Goal: Transaction & Acquisition: Purchase product/service

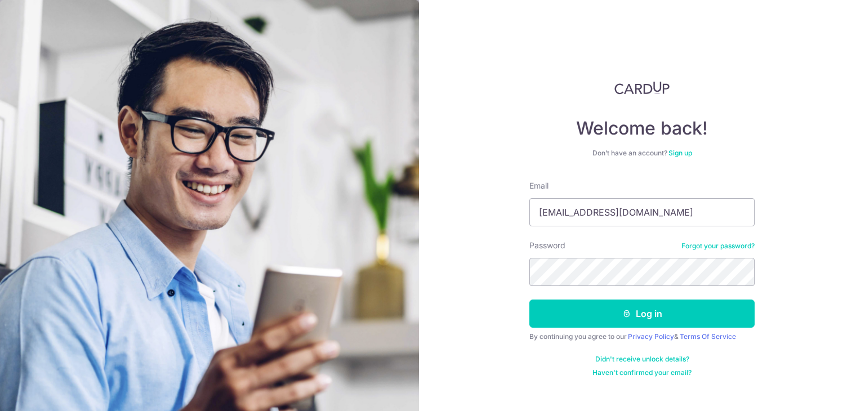
type input "[EMAIL_ADDRESS][DOMAIN_NAME]"
click at [529, 300] on button "Log in" at bounding box center [641, 314] width 225 height 28
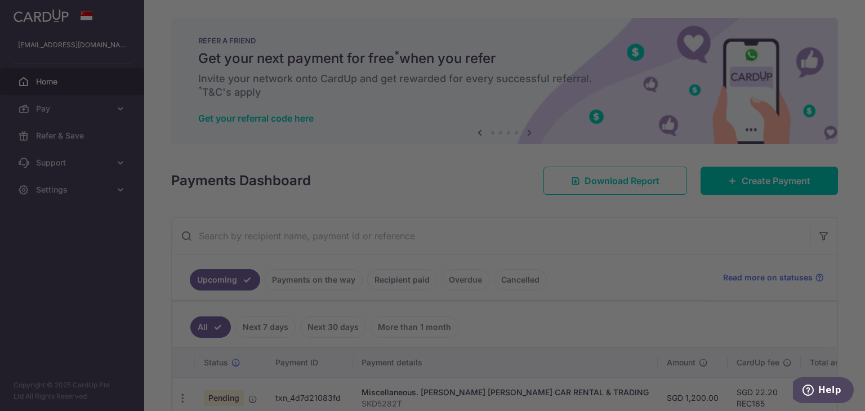
drag, startPoint x: 681, startPoint y: 137, endPoint x: 632, endPoint y: 115, distance: 54.0
click at [680, 137] on div at bounding box center [436, 207] width 873 height 415
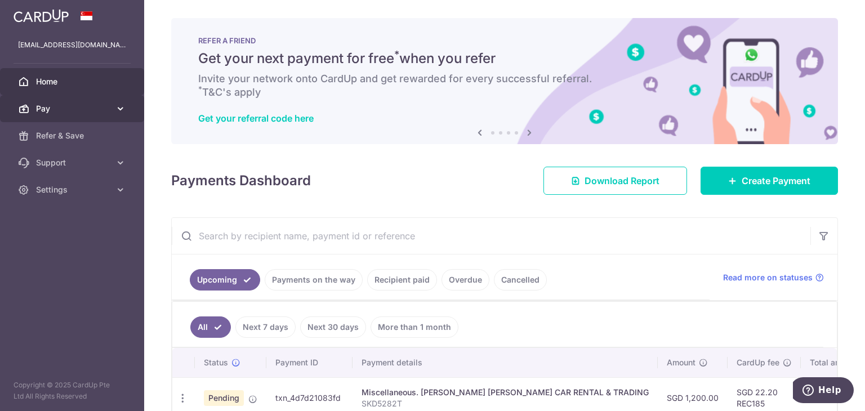
click at [48, 105] on span "Pay" at bounding box center [73, 108] width 74 height 11
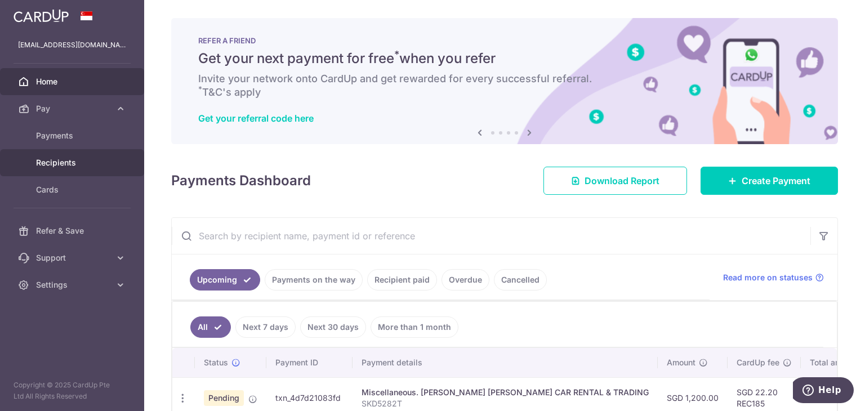
click at [86, 163] on span "Recipients" at bounding box center [73, 162] width 74 height 11
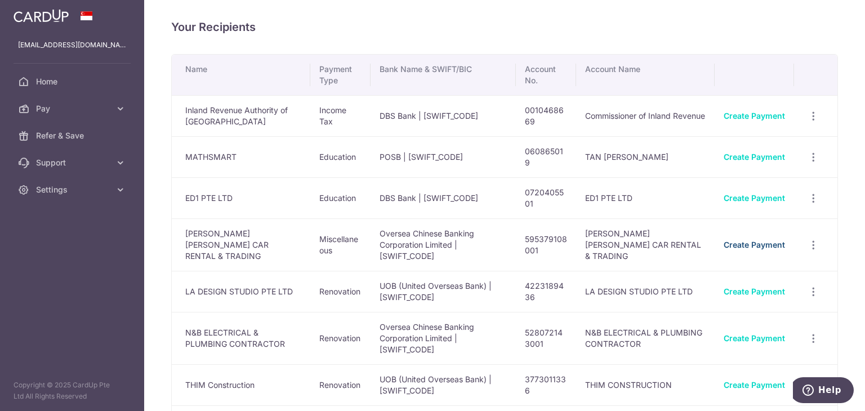
click at [761, 240] on link "Create Payment" at bounding box center [754, 245] width 61 height 10
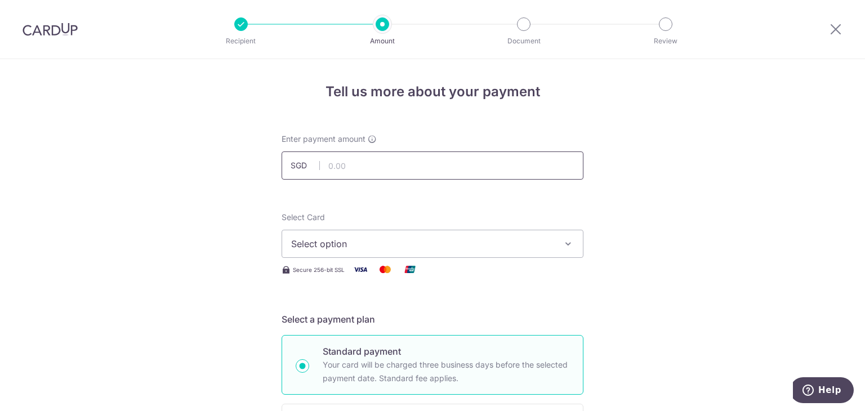
click at [381, 173] on input "text" at bounding box center [433, 165] width 302 height 28
type input "2"
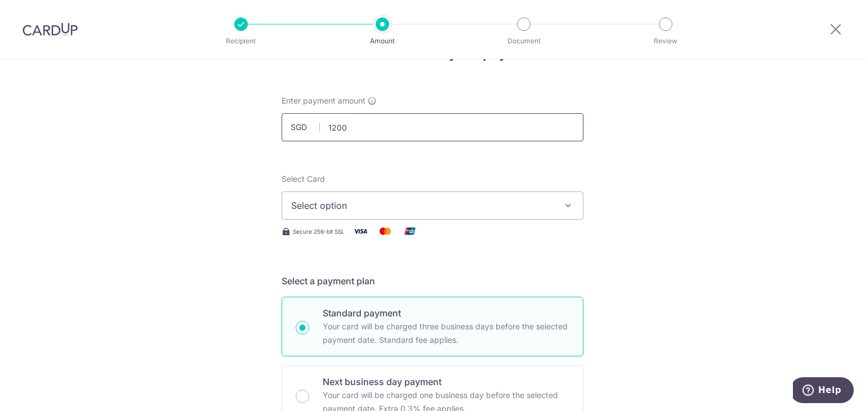
scroll to position [56, 0]
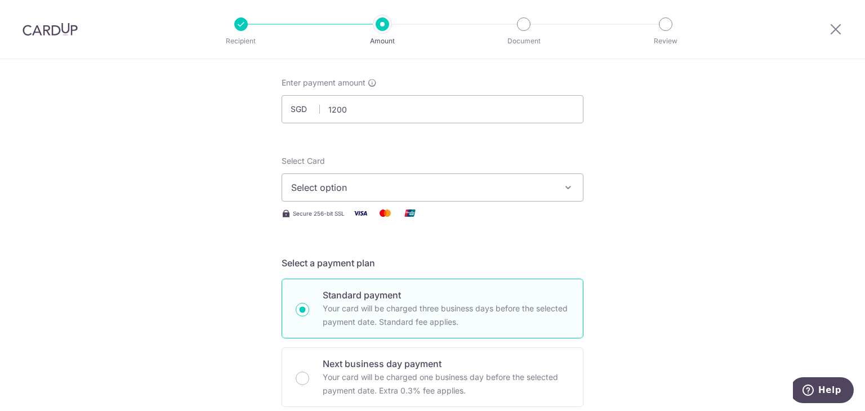
type input "1,200.00"
click at [436, 197] on button "Select option" at bounding box center [433, 187] width 302 height 28
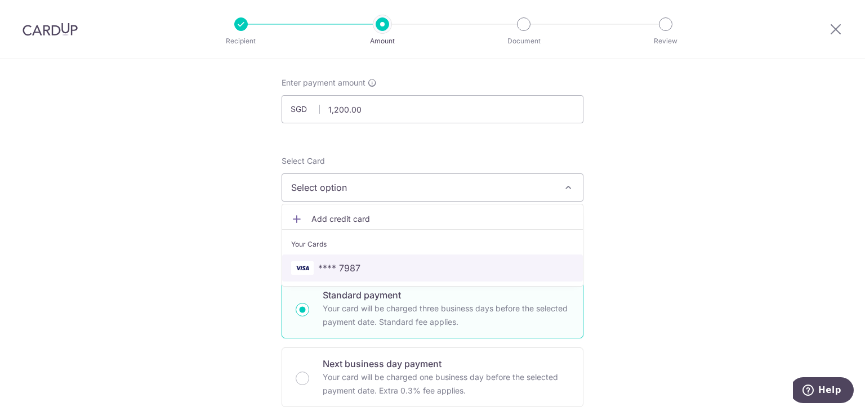
click at [426, 267] on span "**** 7987" at bounding box center [432, 268] width 283 height 14
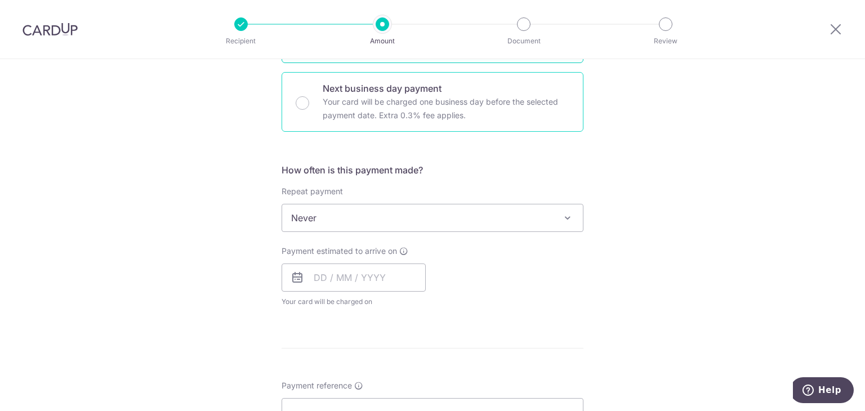
scroll to position [338, 0]
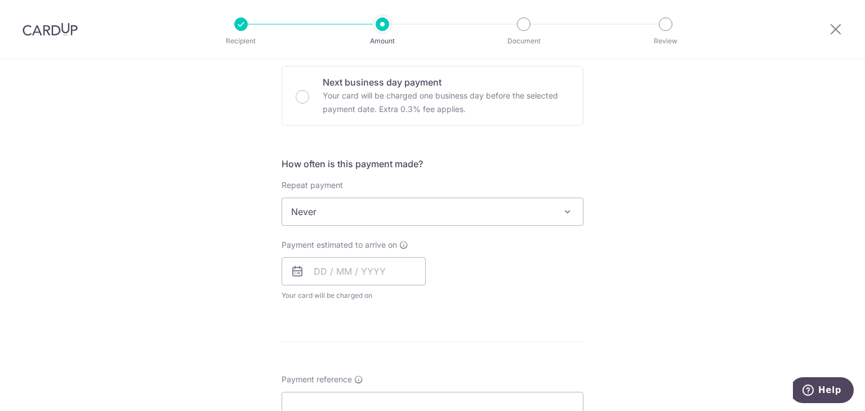
click at [30, 19] on div at bounding box center [50, 29] width 100 height 59
click at [30, 23] on img at bounding box center [50, 30] width 55 height 14
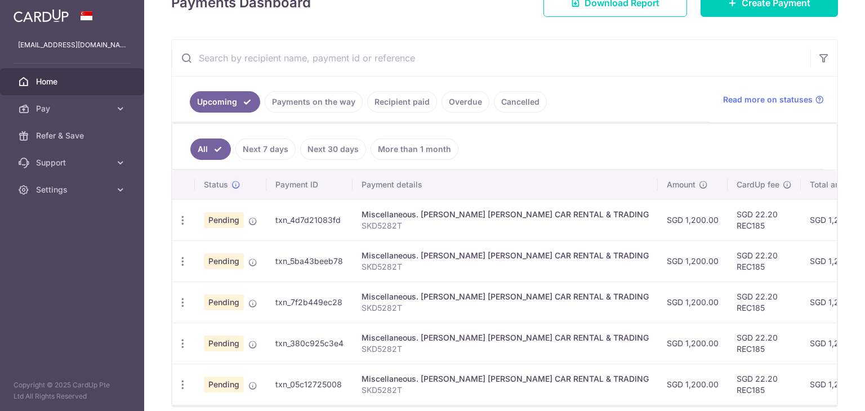
scroll to position [169, 0]
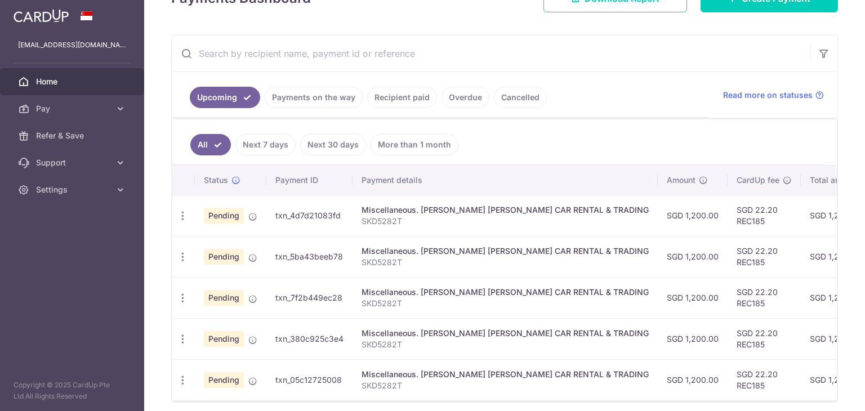
click at [290, 95] on link "Payments on the way" at bounding box center [314, 97] width 98 height 21
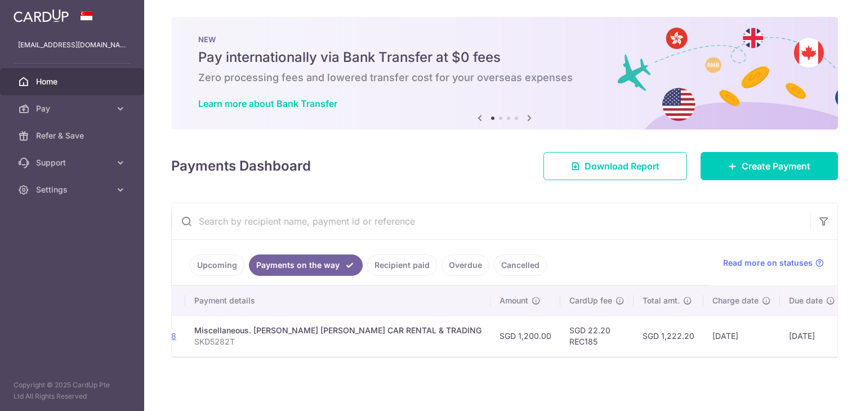
scroll to position [0, 233]
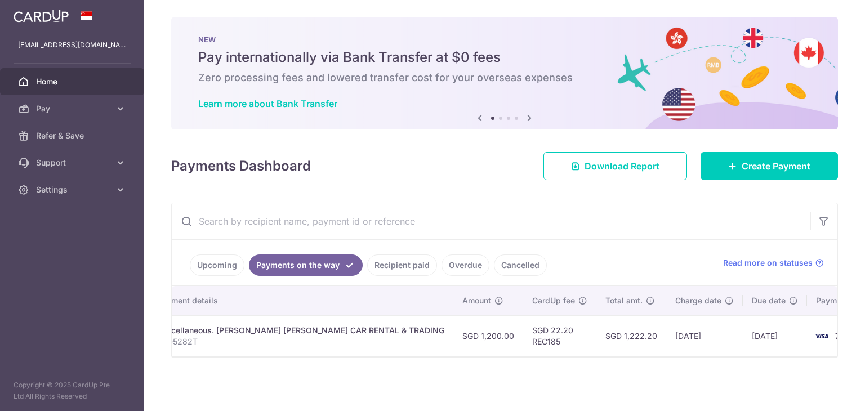
click at [207, 262] on link "Upcoming" at bounding box center [217, 265] width 55 height 21
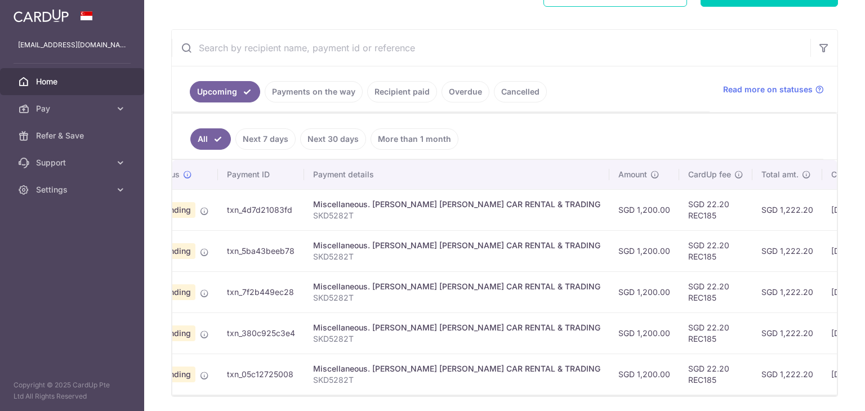
scroll to position [0, 0]
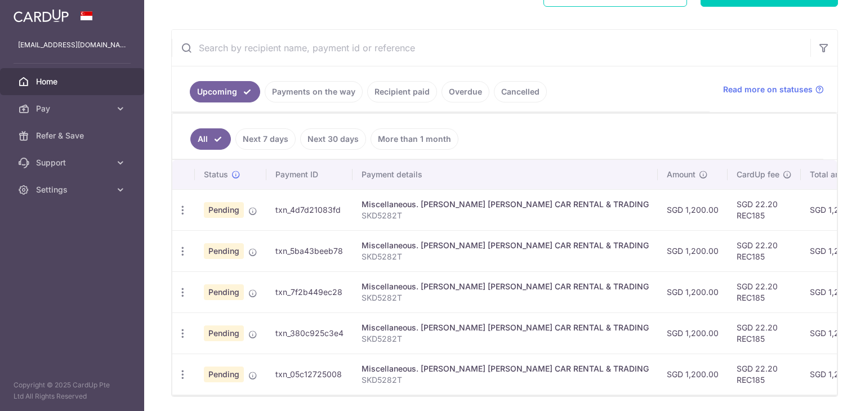
click at [325, 88] on link "Payments on the way" at bounding box center [314, 91] width 98 height 21
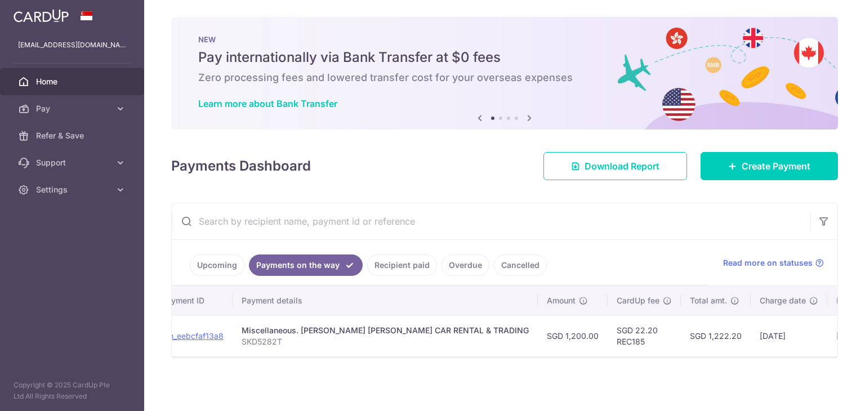
scroll to position [0, 233]
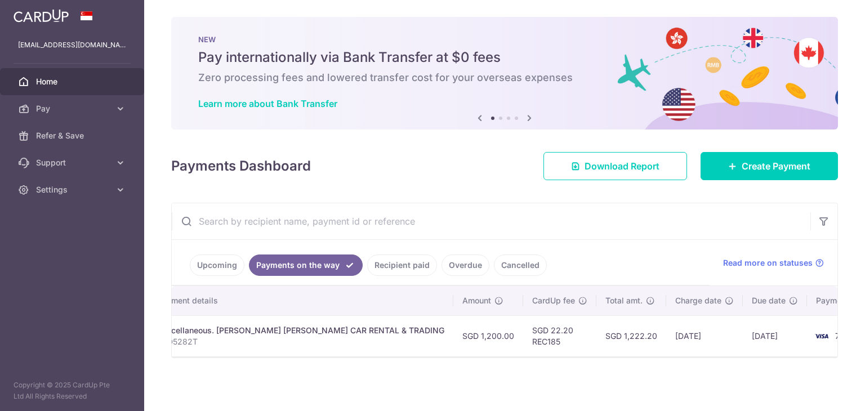
click at [512, 262] on link "Cancelled" at bounding box center [520, 265] width 53 height 21
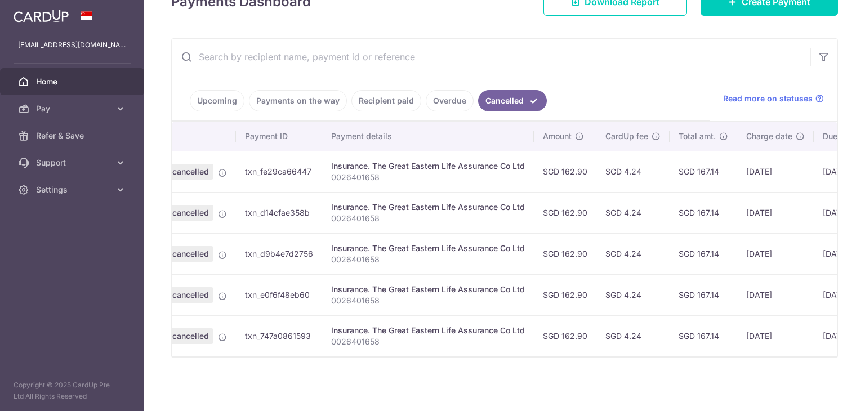
scroll to position [0, 0]
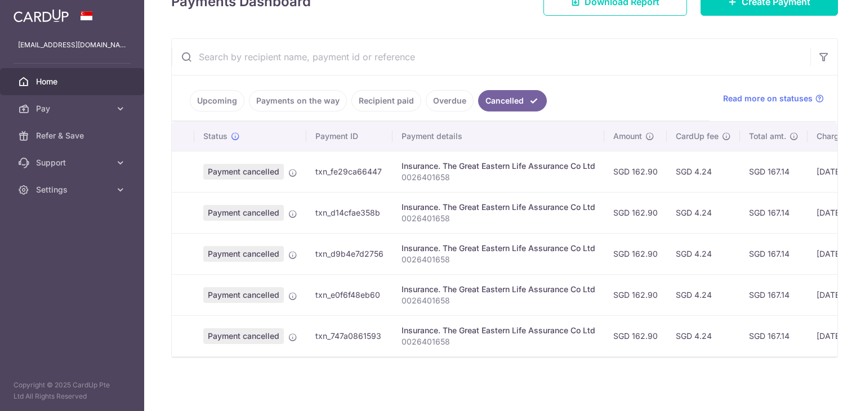
click at [445, 97] on link "Overdue" at bounding box center [450, 100] width 48 height 21
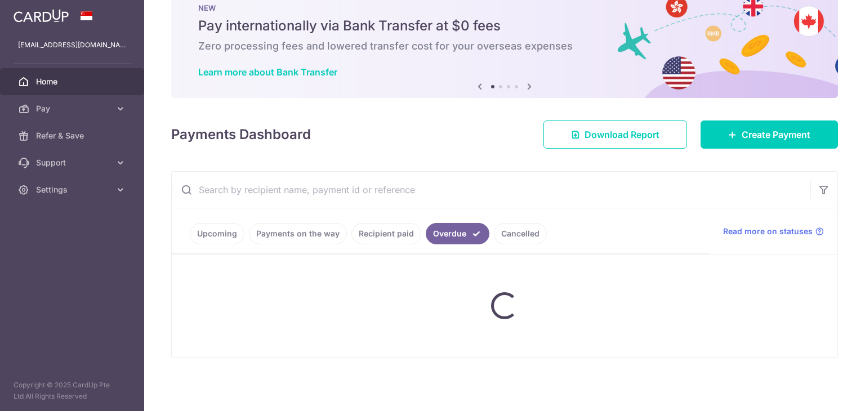
scroll to position [77, 0]
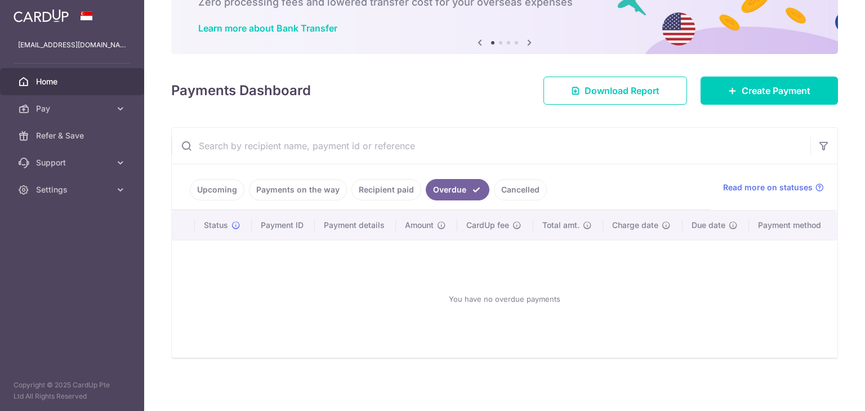
click at [381, 198] on link "Recipient paid" at bounding box center [386, 189] width 70 height 21
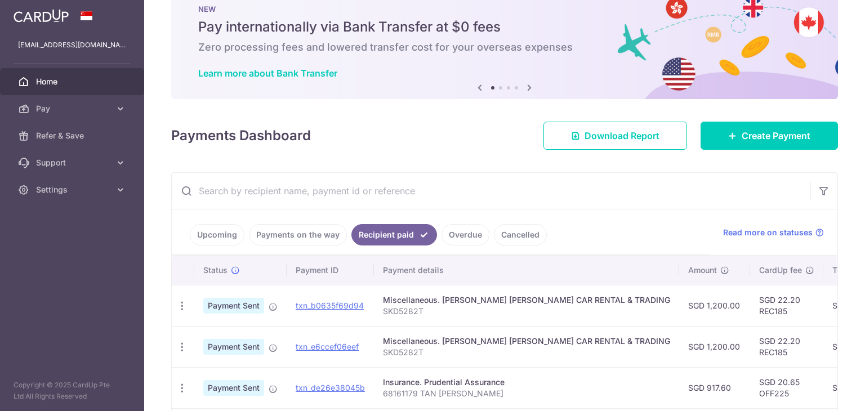
scroll to position [169, 0]
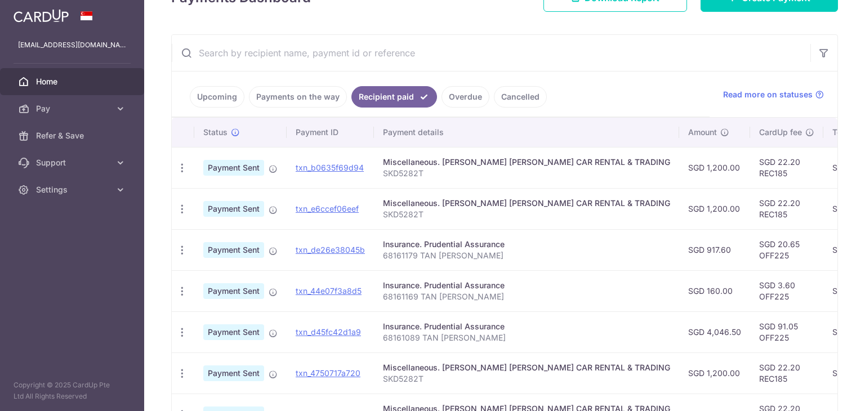
click at [306, 93] on link "Payments on the way" at bounding box center [298, 96] width 98 height 21
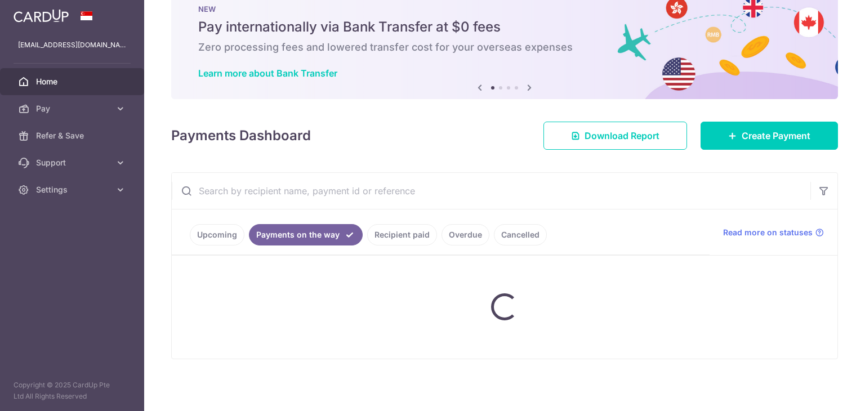
scroll to position [6, 0]
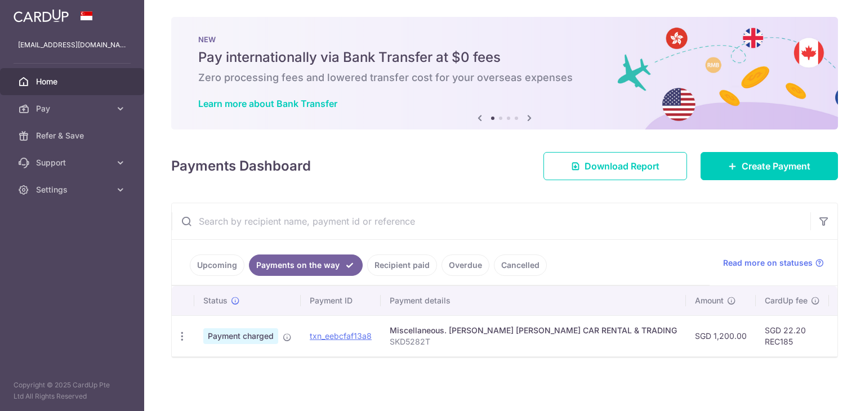
click at [233, 266] on link "Upcoming" at bounding box center [217, 265] width 55 height 21
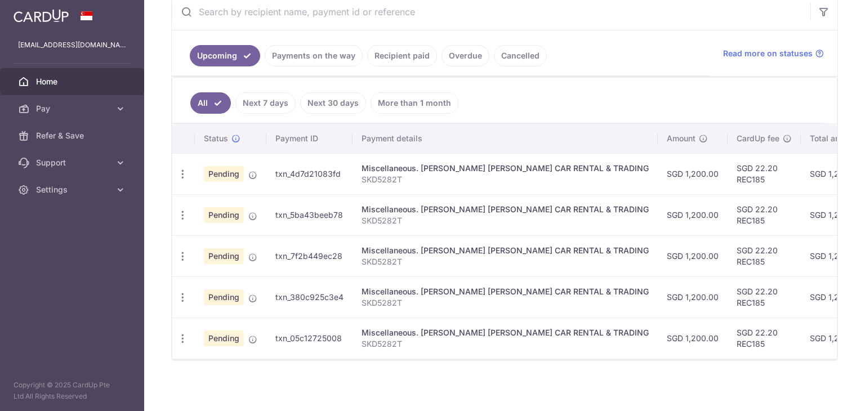
scroll to position [217, 0]
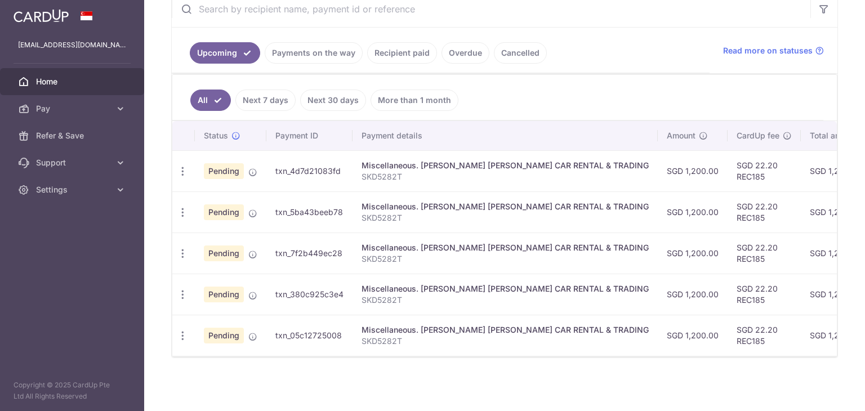
click at [378, 49] on link "Recipient paid" at bounding box center [402, 52] width 70 height 21
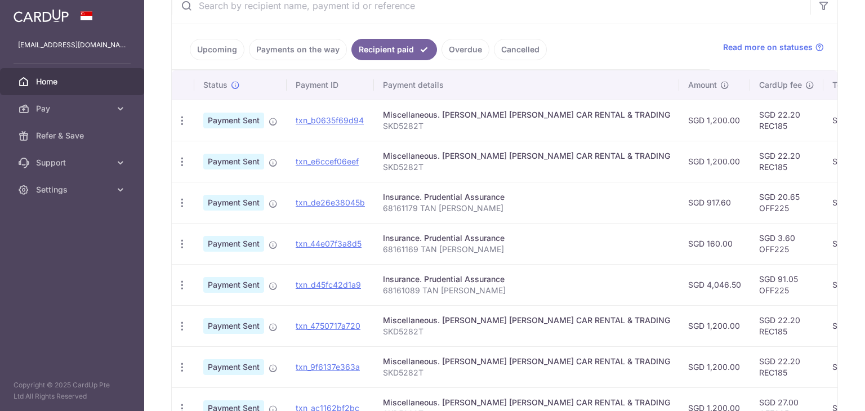
click at [289, 236] on td "txn_44e07f3a8d5" at bounding box center [330, 243] width 87 height 41
click at [291, 58] on link "Payments on the way" at bounding box center [298, 49] width 98 height 21
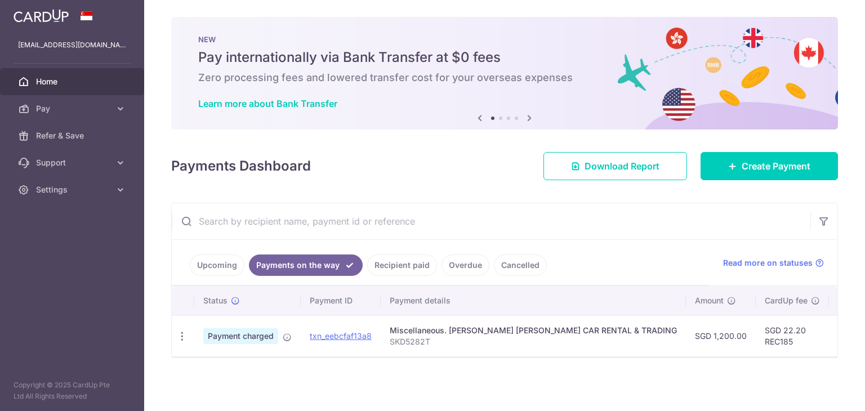
scroll to position [6, 0]
click at [211, 260] on link "Upcoming" at bounding box center [217, 265] width 55 height 21
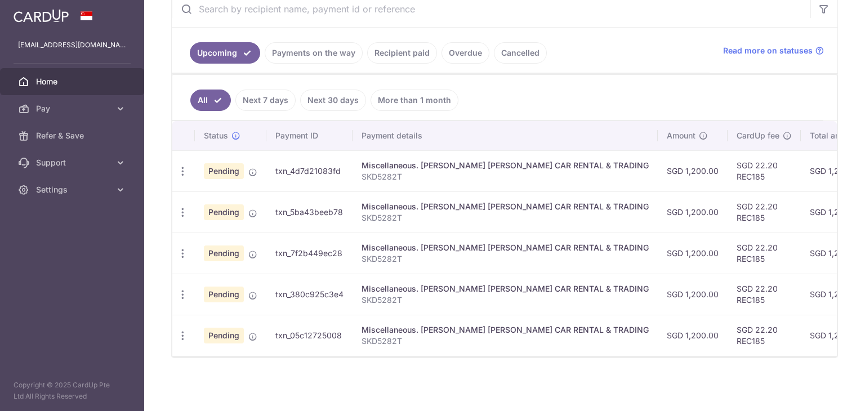
scroll to position [104, 0]
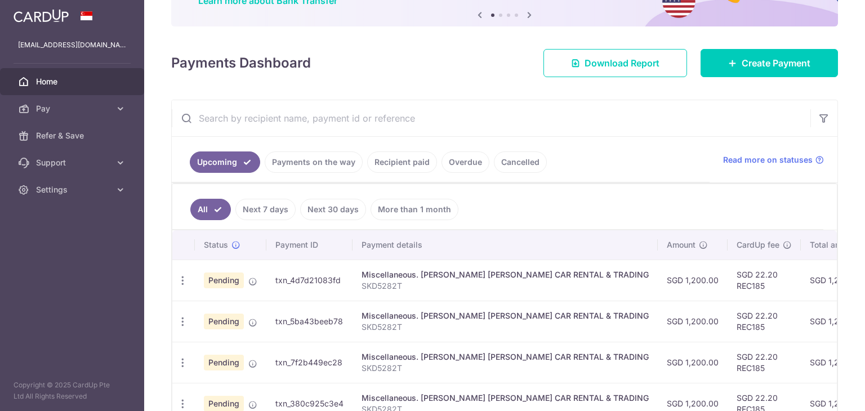
click at [295, 155] on link "Payments on the way" at bounding box center [314, 161] width 98 height 21
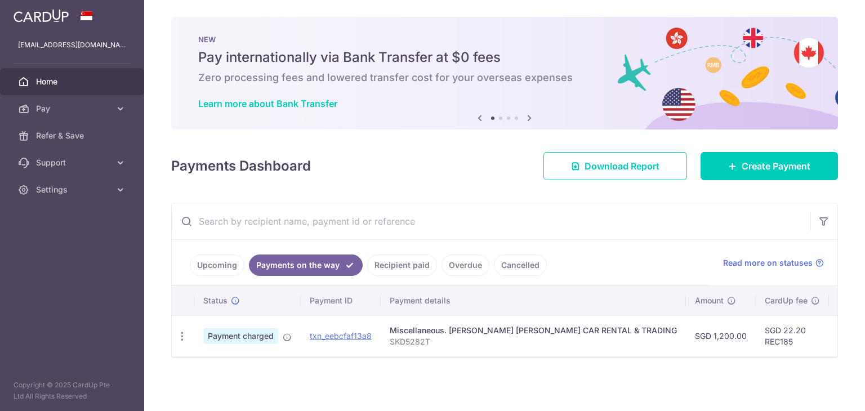
scroll to position [6, 0]
click at [773, 169] on link "Create Payment" at bounding box center [768, 166] width 137 height 28
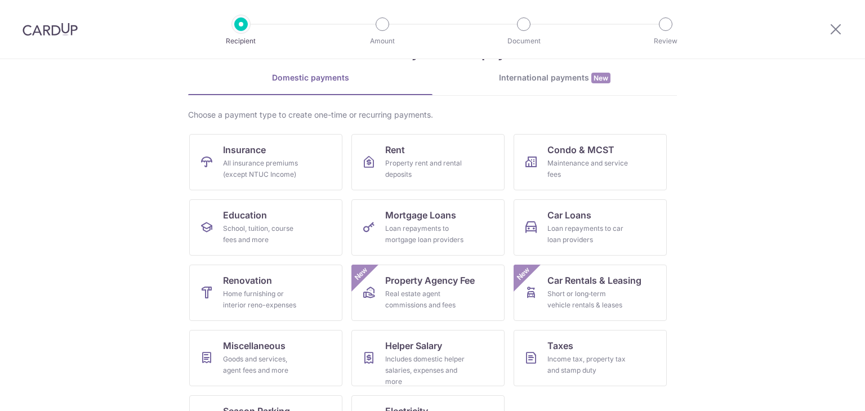
scroll to position [92, 0]
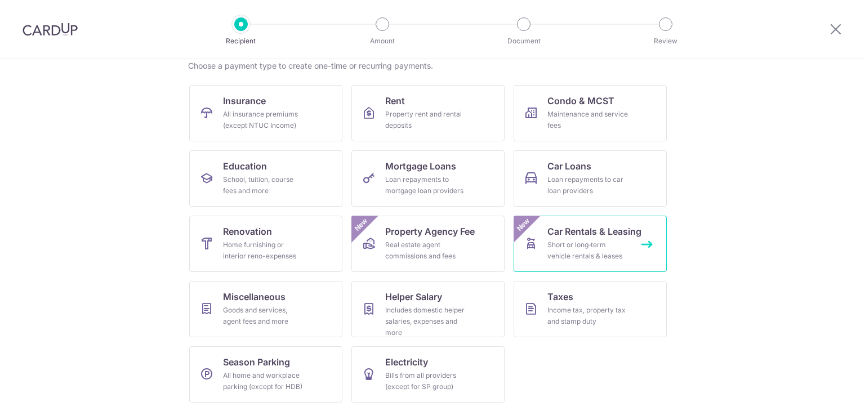
click at [606, 246] on div "Short or long‑term vehicle rentals & leases" at bounding box center [587, 250] width 81 height 23
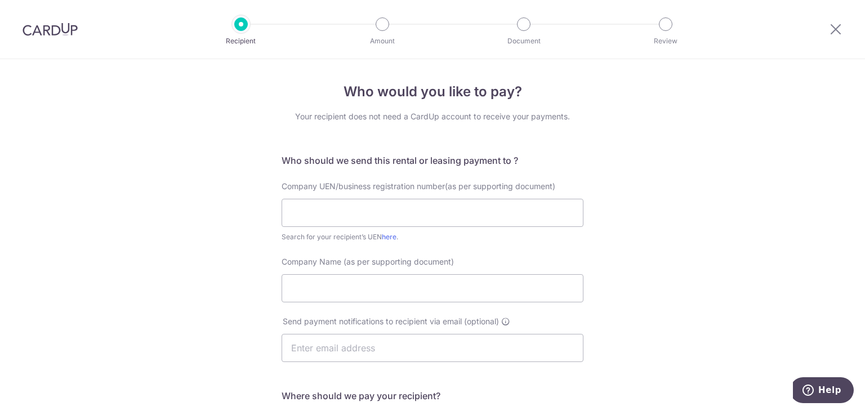
click at [20, 35] on div at bounding box center [50, 29] width 100 height 59
click at [27, 35] on img at bounding box center [50, 30] width 55 height 14
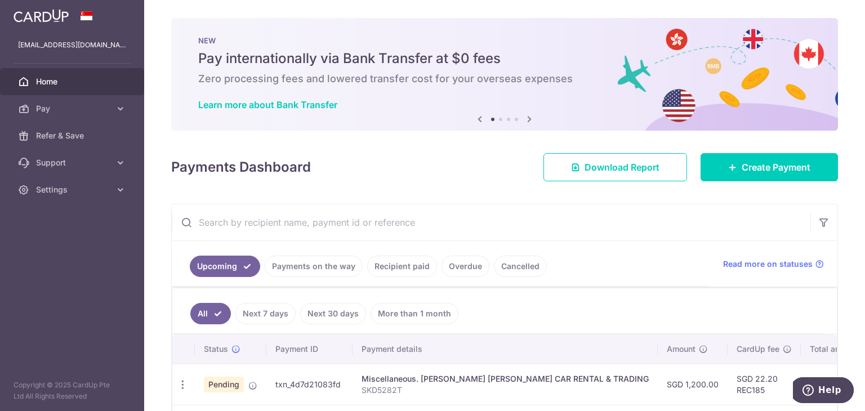
click at [385, 269] on link "Recipient paid" at bounding box center [402, 266] width 70 height 21
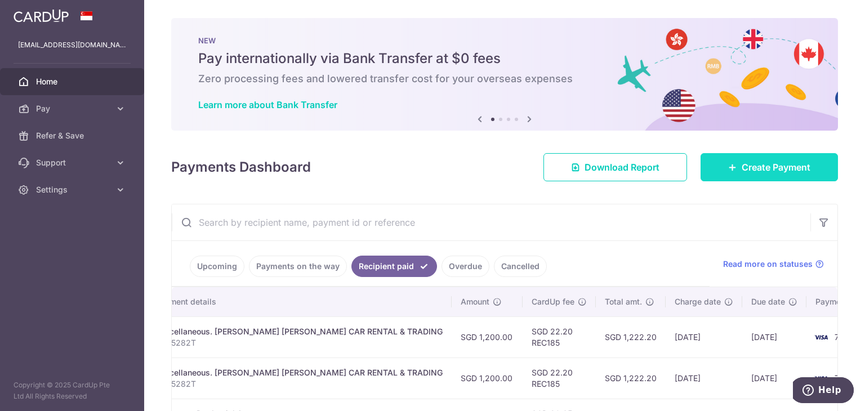
click at [726, 157] on link "Create Payment" at bounding box center [768, 167] width 137 height 28
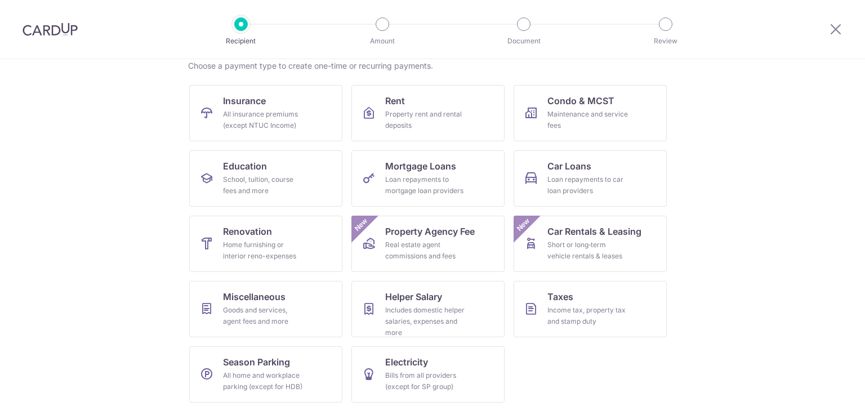
scroll to position [92, 0]
click at [576, 235] on span "Car Rentals & Leasing" at bounding box center [594, 232] width 94 height 14
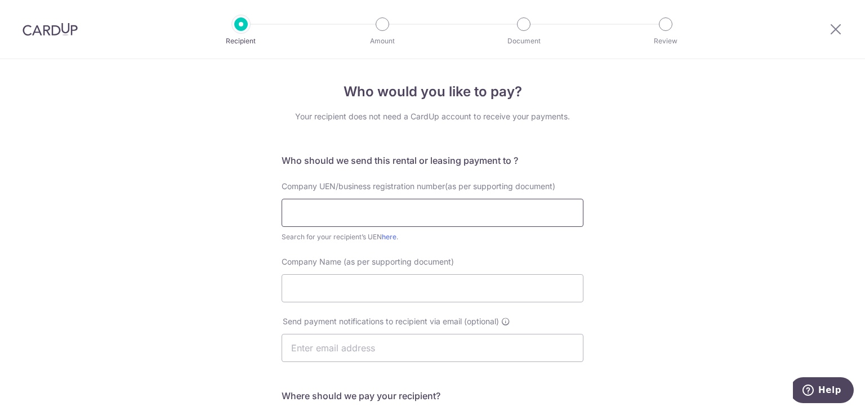
click at [367, 217] on input "text" at bounding box center [433, 213] width 302 height 28
click at [385, 238] on link "here" at bounding box center [389, 237] width 15 height 8
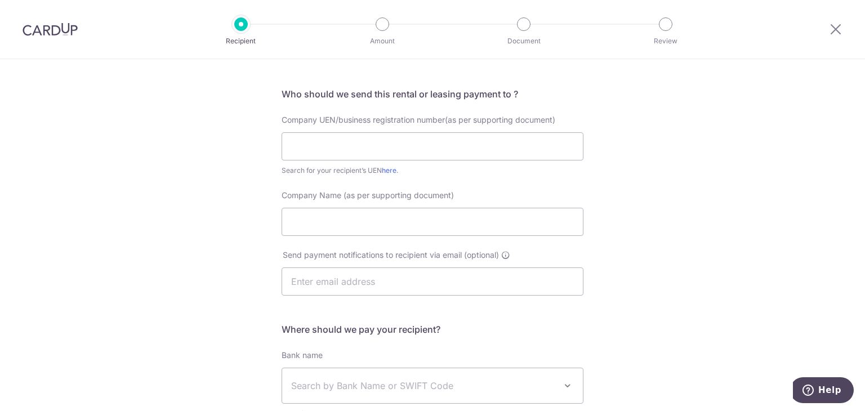
scroll to position [169, 0]
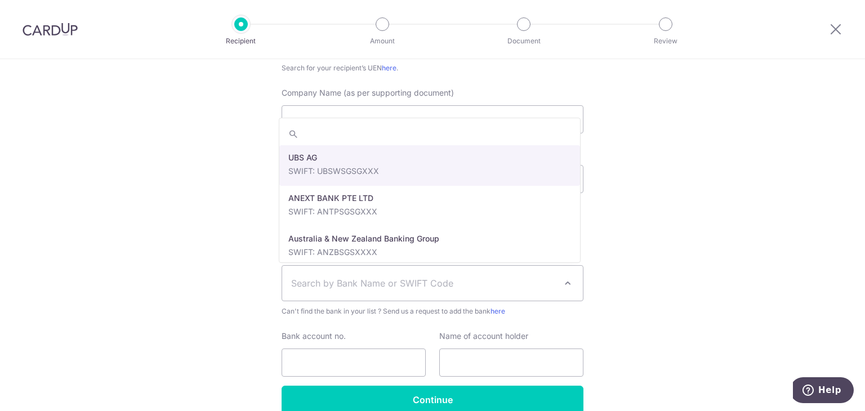
click at [489, 288] on span "Search by Bank Name or SWIFT Code" at bounding box center [423, 283] width 265 height 14
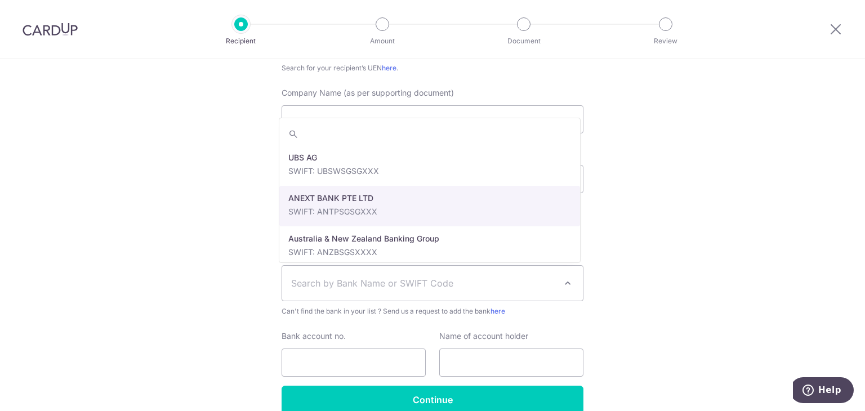
drag, startPoint x: 619, startPoint y: 106, endPoint x: 626, endPoint y: 100, distance: 8.8
click at [626, 100] on div "Who would you like to pay? Your recipient does not need a CardUp account to rec…" at bounding box center [432, 178] width 865 height 577
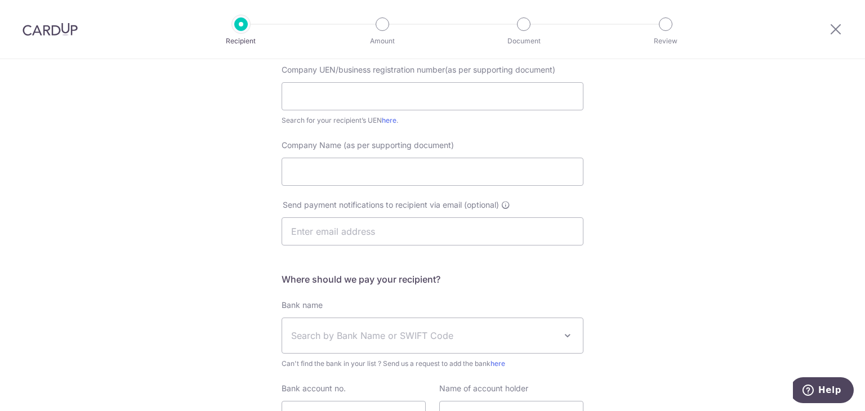
scroll to position [0, 0]
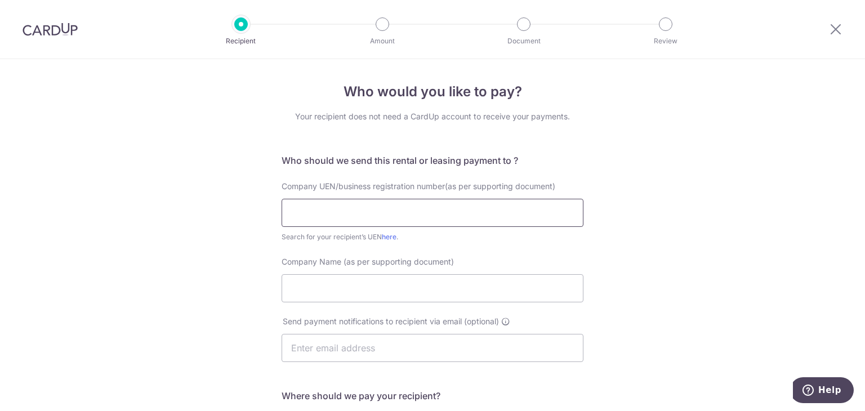
click at [432, 210] on input "text" at bounding box center [433, 213] width 302 height 28
type input "198004328Z"
click at [439, 287] on input "Company Name (as per supporting document)" at bounding box center [433, 288] width 302 height 28
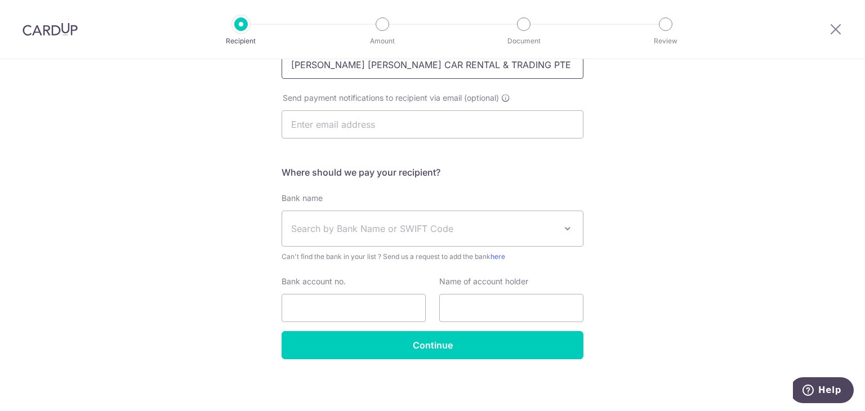
scroll to position [225, 0]
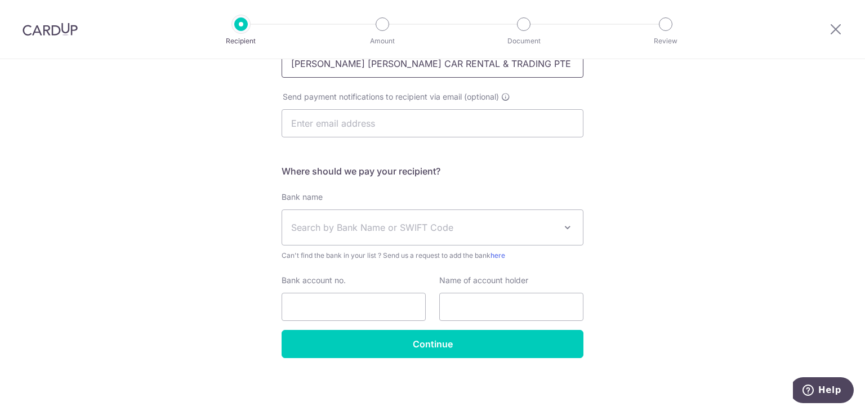
type input "[PERSON_NAME] [PERSON_NAME] CAR RENTAL & TRADING PTE LTD"
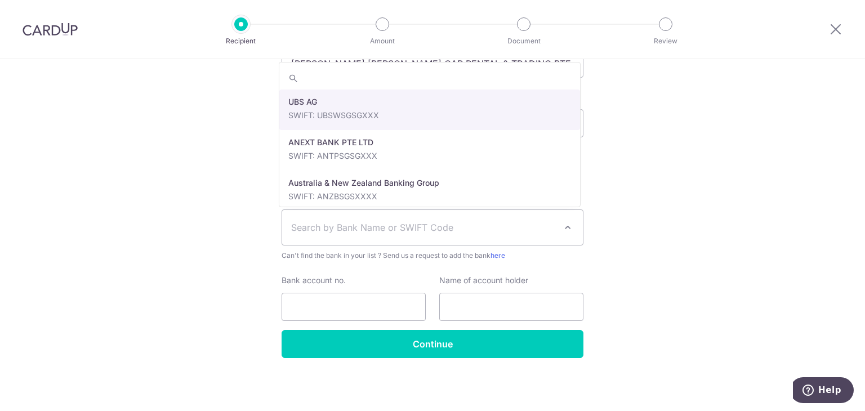
click at [336, 228] on span "Search by Bank Name or SWIFT Code" at bounding box center [423, 228] width 265 height 14
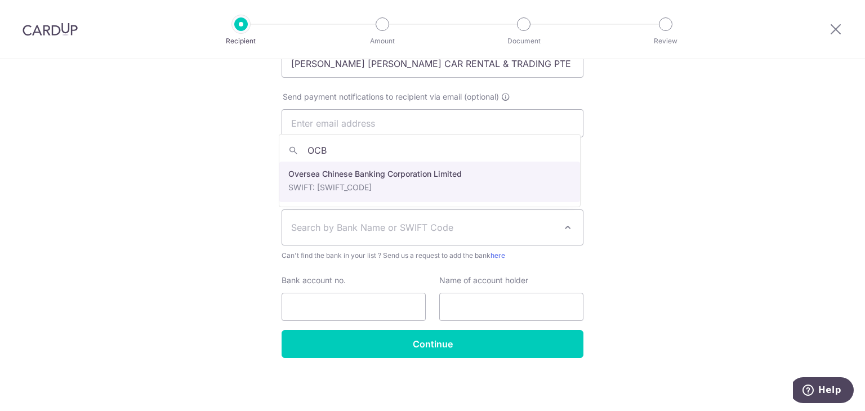
type input "OCB"
select select "12"
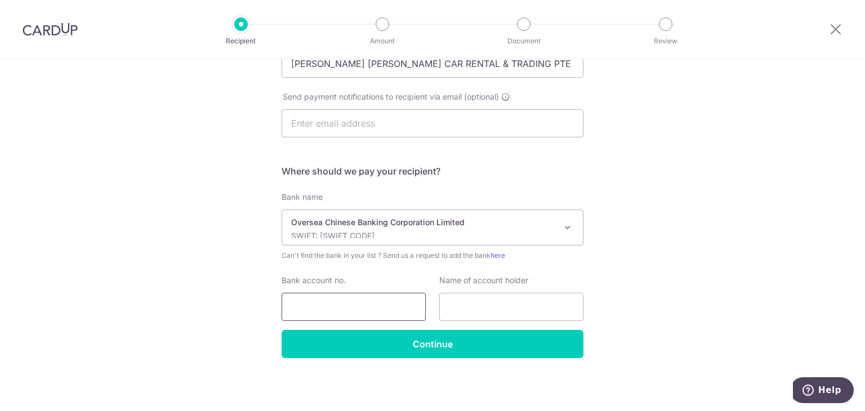
click at [365, 310] on input "Bank account no." at bounding box center [354, 307] width 144 height 28
paste input "595379108001"
type input "595379108001"
click at [496, 311] on input "text" at bounding box center [511, 307] width 144 height 28
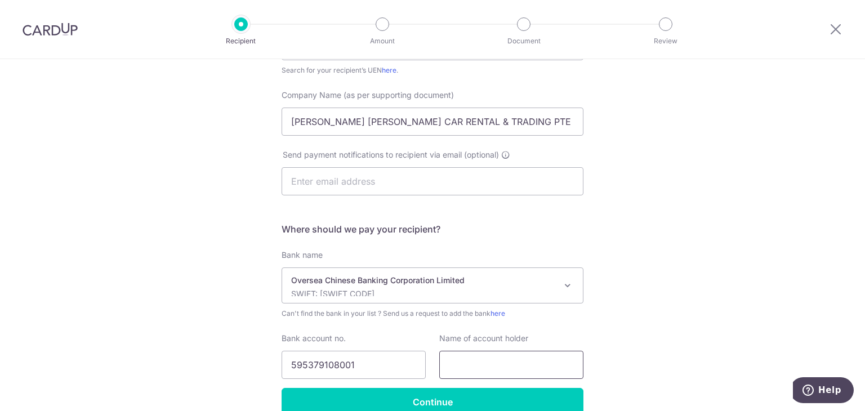
scroll to position [112, 0]
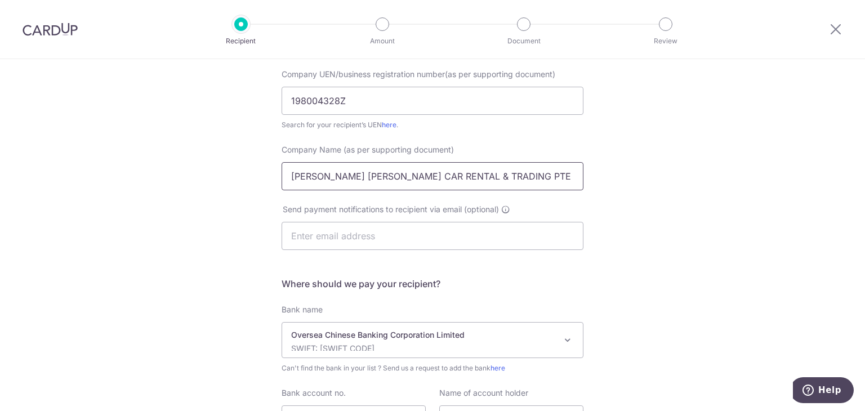
drag, startPoint x: 283, startPoint y: 173, endPoint x: 367, endPoint y: 172, distance: 83.4
click at [367, 172] on input "HOCK CHUAN HENG CAR RENTAL & TRADING PTE LTD" at bounding box center [433, 176] width 302 height 28
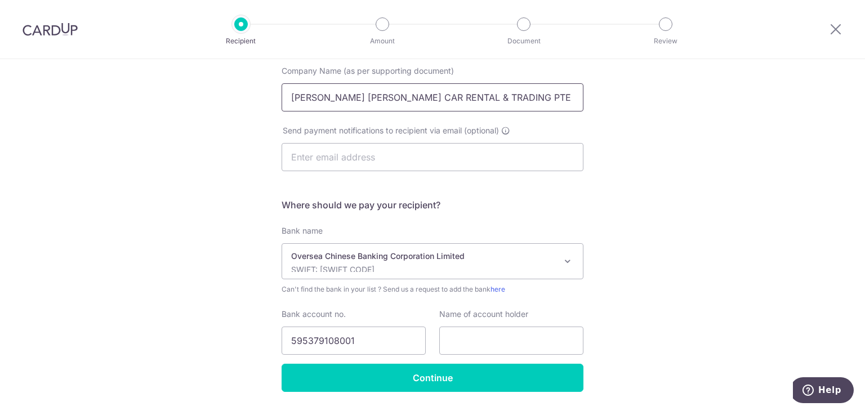
scroll to position [225, 0]
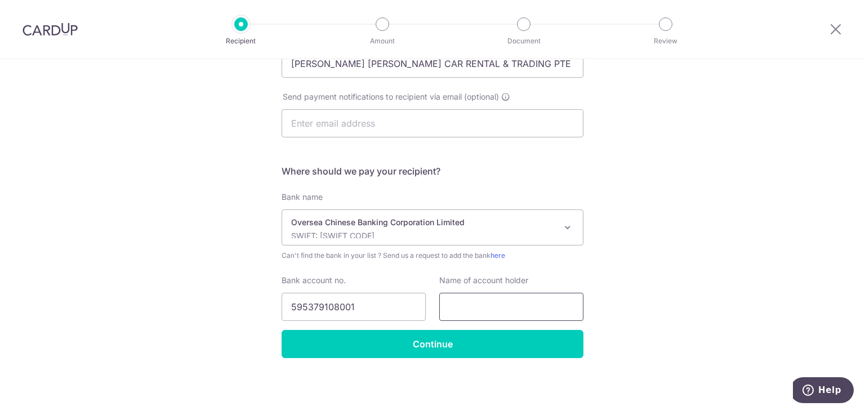
click at [490, 303] on input "text" at bounding box center [511, 307] width 144 height 28
paste input "[PERSON_NAME] [PERSON_NAME] CAR RENTAL & TRADING"
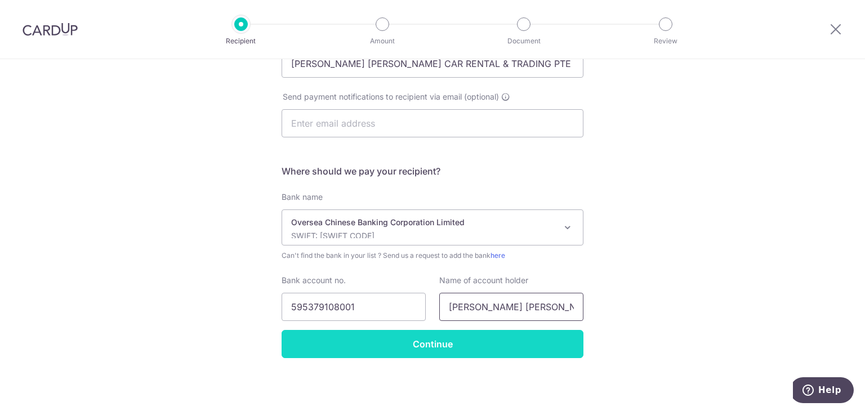
scroll to position [0, 73]
type input "[PERSON_NAME] [PERSON_NAME] CAR RENTAL & TRADING"
click at [492, 350] on input "Continue" at bounding box center [433, 344] width 302 height 28
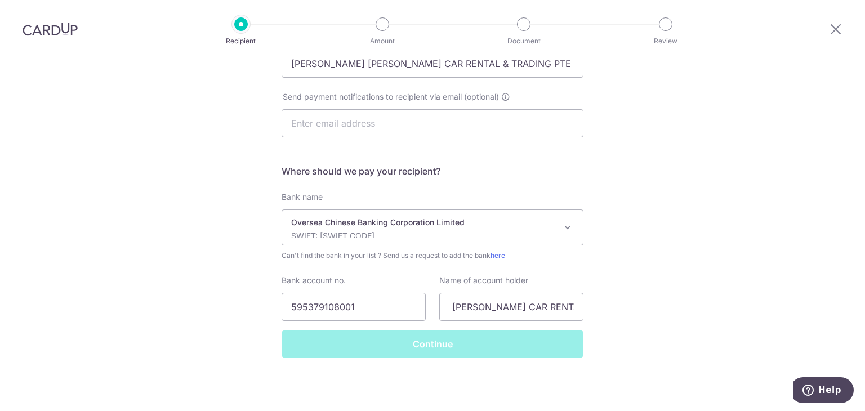
scroll to position [0, 0]
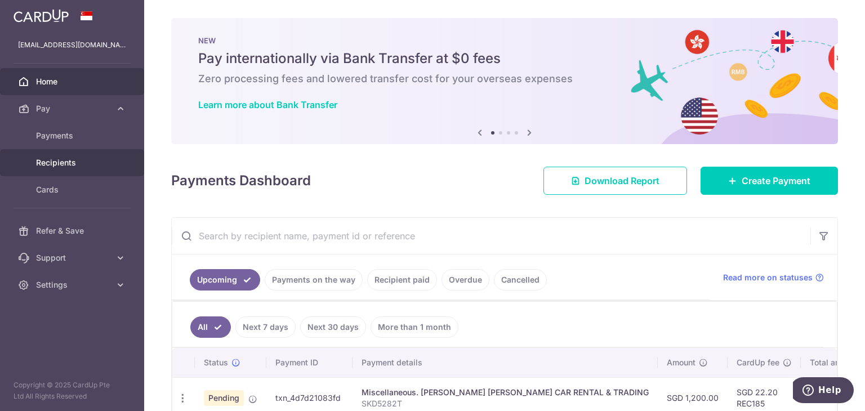
click at [99, 168] on link "Recipients" at bounding box center [72, 162] width 144 height 27
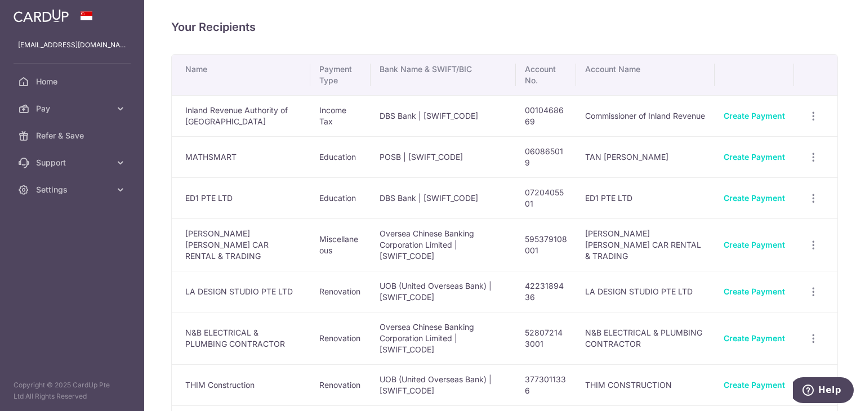
click at [232, 245] on td "[PERSON_NAME] [PERSON_NAME] CAR RENTAL & TRADING" at bounding box center [241, 244] width 139 height 52
drag, startPoint x: 552, startPoint y: 243, endPoint x: 533, endPoint y: 233, distance: 21.7
click at [533, 233] on td "595379108001" at bounding box center [546, 244] width 61 height 52
copy td "595379108001"
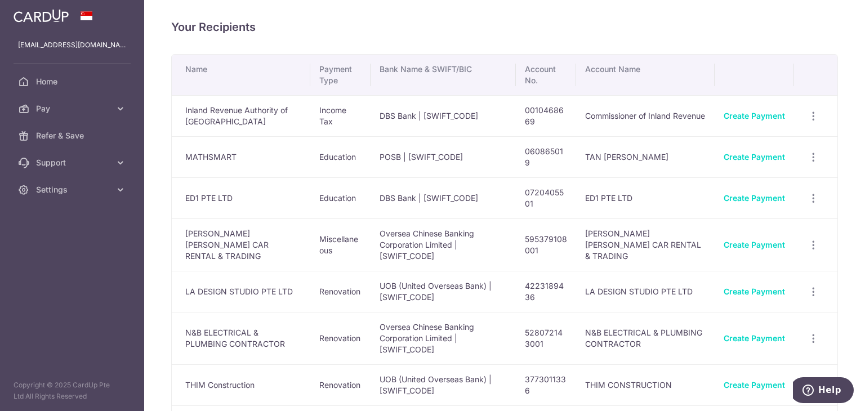
click at [260, 244] on td "[PERSON_NAME] [PERSON_NAME] CAR RENTAL & TRADING" at bounding box center [241, 244] width 139 height 52
drag, startPoint x: 671, startPoint y: 242, endPoint x: 594, endPoint y: 231, distance: 78.4
click at [594, 231] on td "HOCK CHUAN HENG CAR RENTAL & TRADING" at bounding box center [645, 244] width 139 height 52
copy td "HOCK CHUAN HENG CAR RENTAL & TRADING"
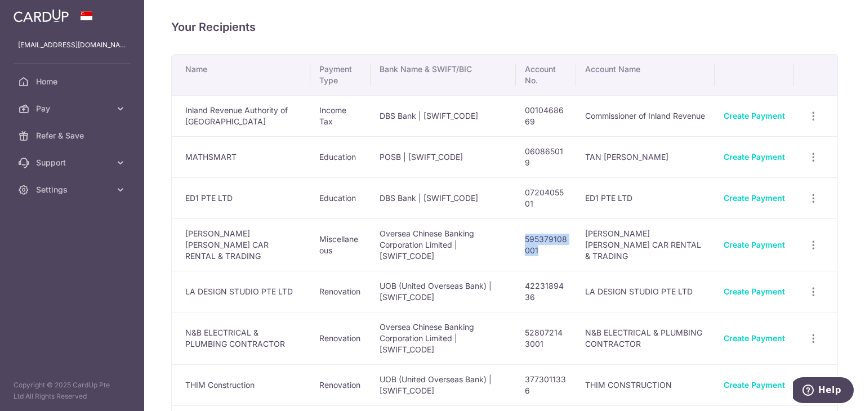
drag, startPoint x: 550, startPoint y: 248, endPoint x: 532, endPoint y: 230, distance: 25.1
click at [532, 230] on td "595379108001" at bounding box center [546, 244] width 61 height 52
copy td "595379108001"
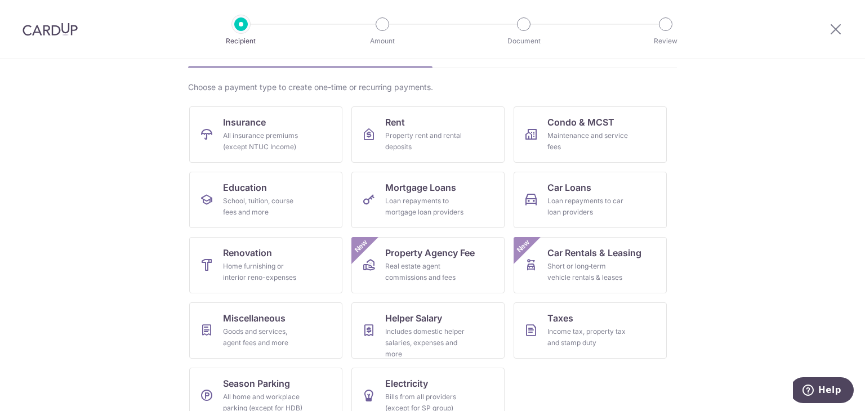
scroll to position [113, 0]
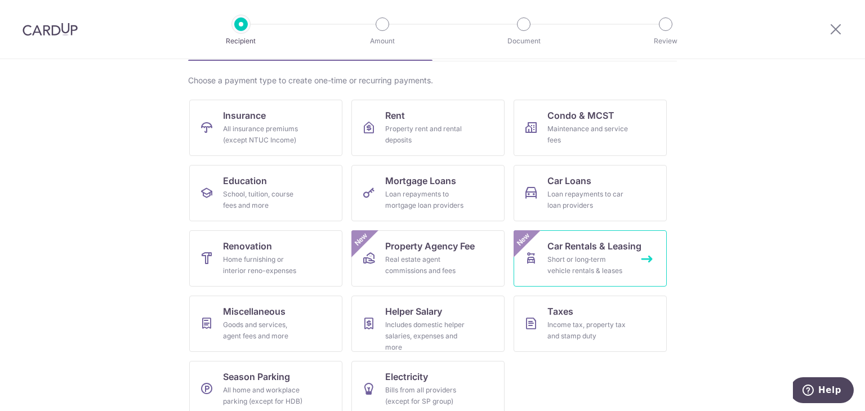
click at [549, 261] on div "Short or long‑term vehicle rentals & leases" at bounding box center [587, 265] width 81 height 23
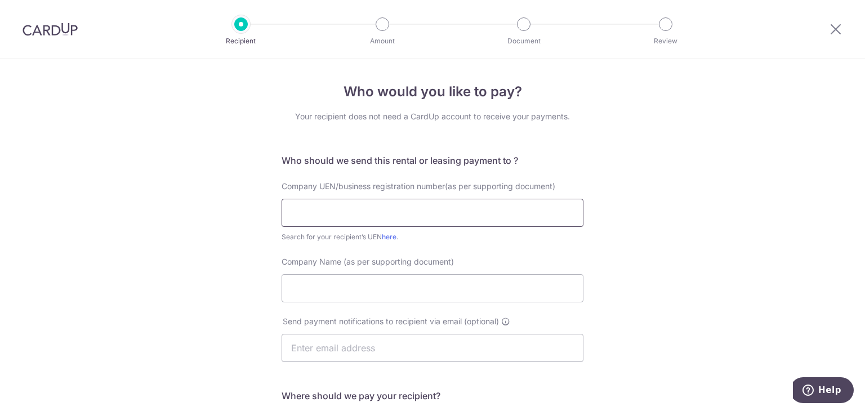
click at [416, 208] on input "text" at bounding box center [433, 213] width 302 height 28
type input "198004328Z"
click at [406, 298] on input "Company Name (as per supporting document)" at bounding box center [433, 288] width 302 height 28
paste input "HOCK CHUAN HENG CAR RENTAL & TRADING"
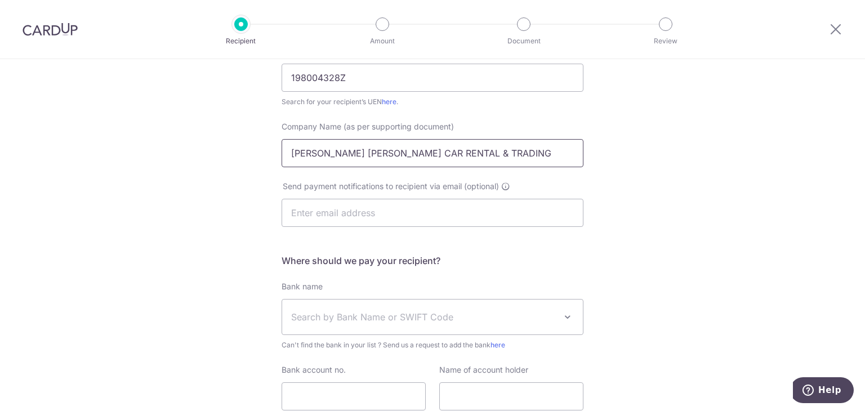
scroll to position [225, 0]
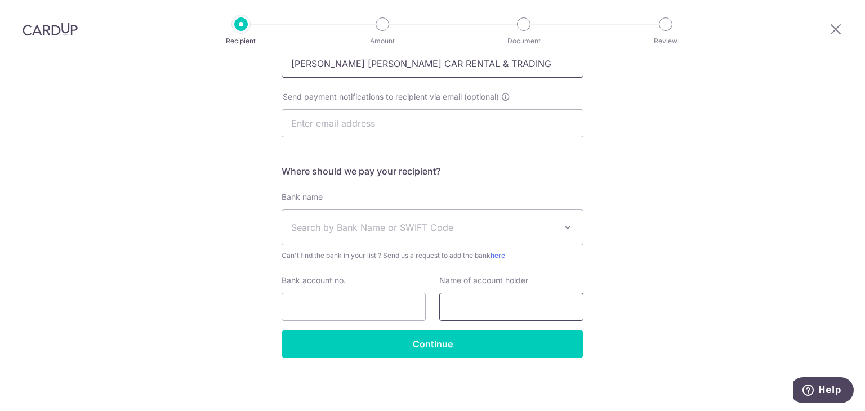
type input "[PERSON_NAME] [PERSON_NAME] CAR RENTAL & TRADING"
click at [516, 317] on input "text" at bounding box center [511, 307] width 144 height 28
paste input "HOCK CHUAN HENG CAR RENTAL & TRADING"
type input "HOCK CHUAN HENG CAR RENTAL & TRADING"
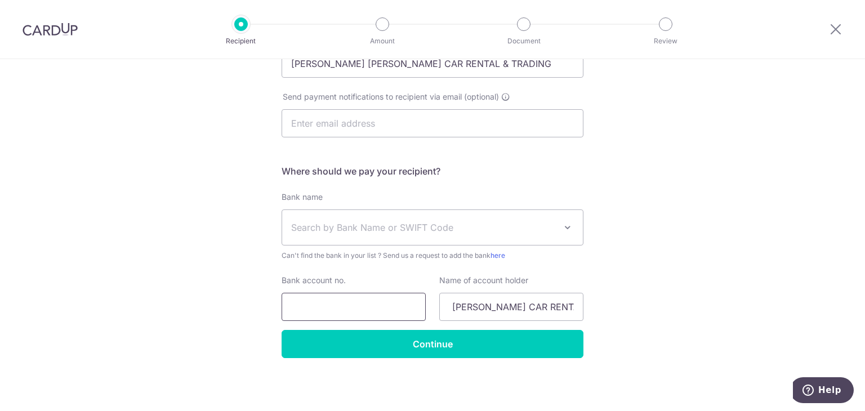
click at [375, 316] on input "Bank account no." at bounding box center [354, 307] width 144 height 28
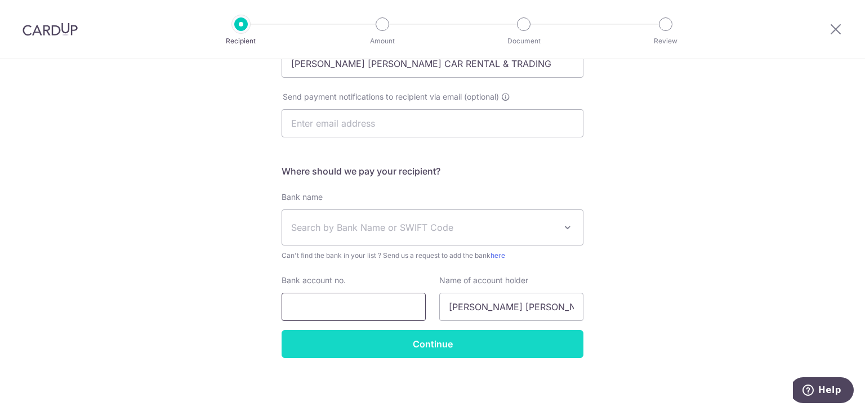
paste input "595379108001"
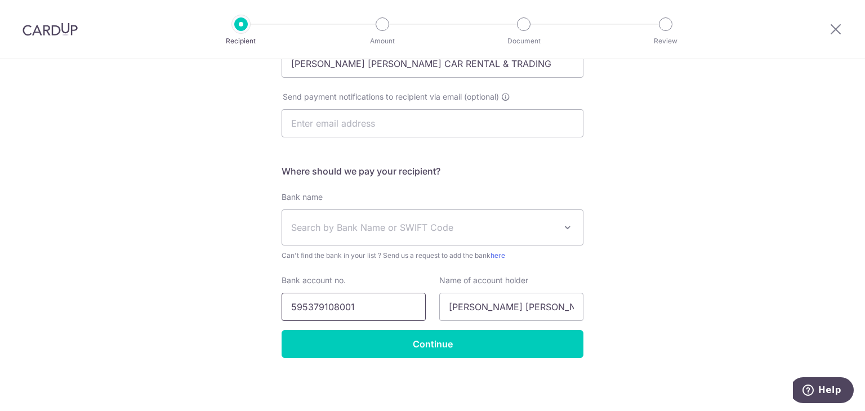
type input "595379108001"
click at [400, 221] on span "Search by Bank Name or SWIFT Code" at bounding box center [423, 228] width 265 height 14
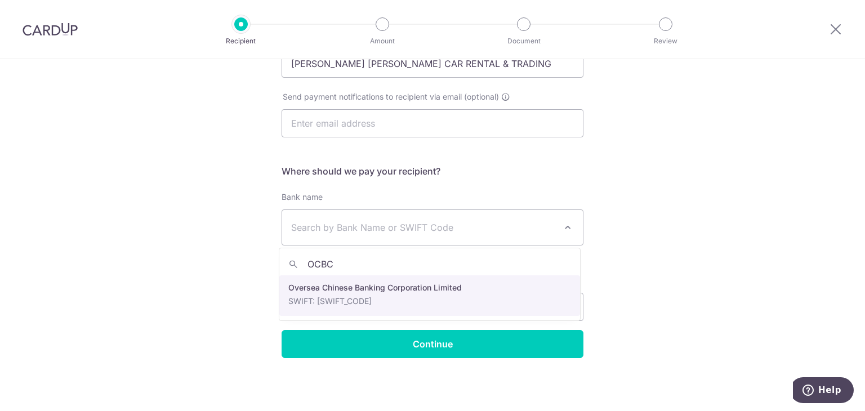
type input "OCBC"
select select "12"
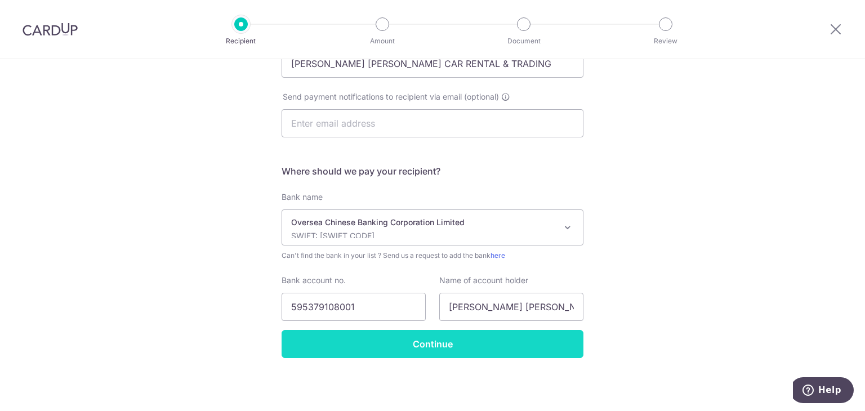
click at [451, 339] on input "Continue" at bounding box center [433, 344] width 302 height 28
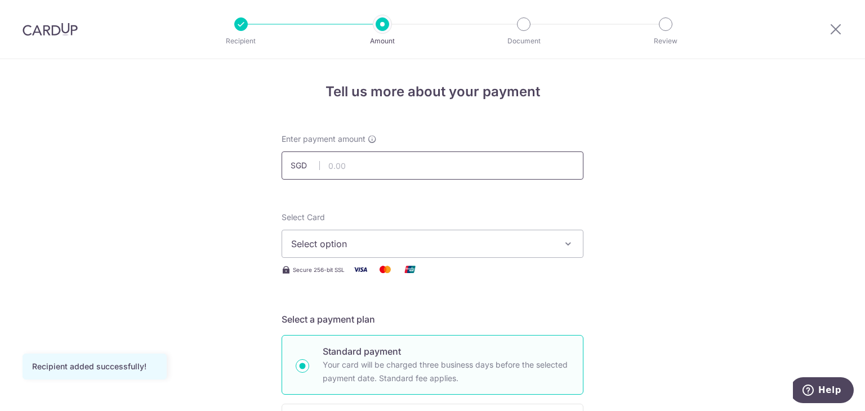
click at [437, 167] on input "text" at bounding box center [433, 165] width 302 height 28
type input "1,200.00"
click at [450, 239] on span "Select option" at bounding box center [422, 244] width 262 height 14
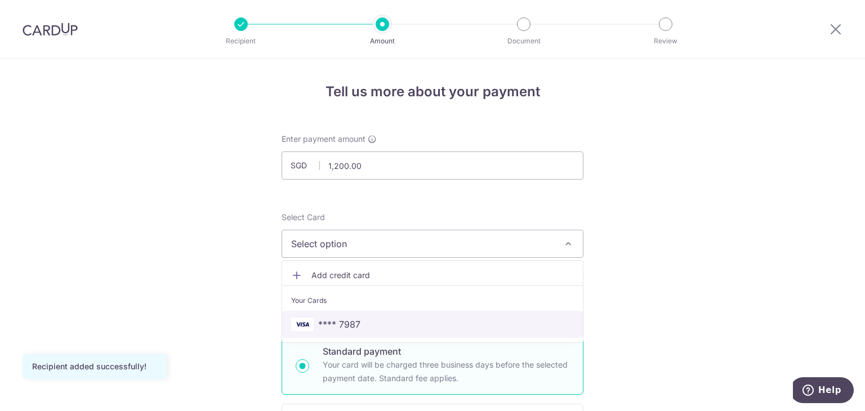
click at [427, 320] on span "**** 7987" at bounding box center [432, 325] width 283 height 14
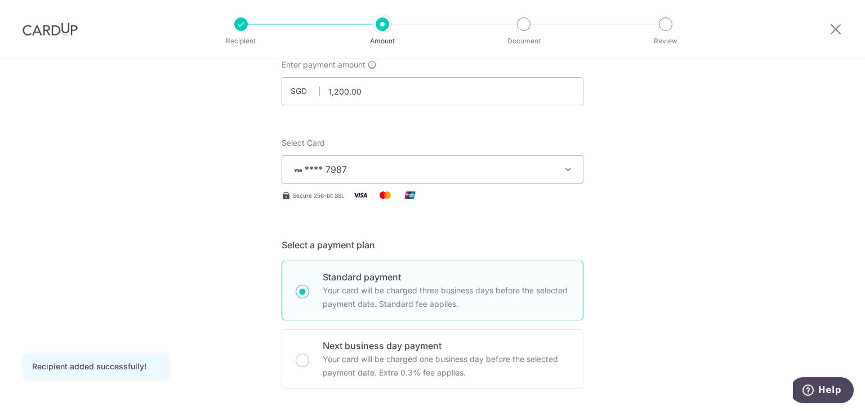
scroll to position [169, 0]
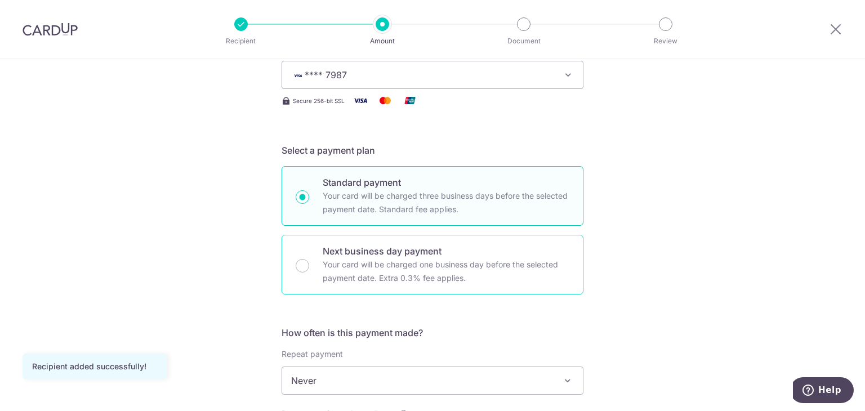
click at [403, 279] on p "Your card will be charged one business day before the selected payment date. Ex…" at bounding box center [446, 271] width 247 height 27
click at [309, 273] on input "Next business day payment Your card will be charged one business day before the…" at bounding box center [303, 266] width 14 height 14
radio input "false"
radio input "true"
click at [391, 194] on p "Your card will be charged three business days before the selected payment date.…" at bounding box center [446, 202] width 247 height 27
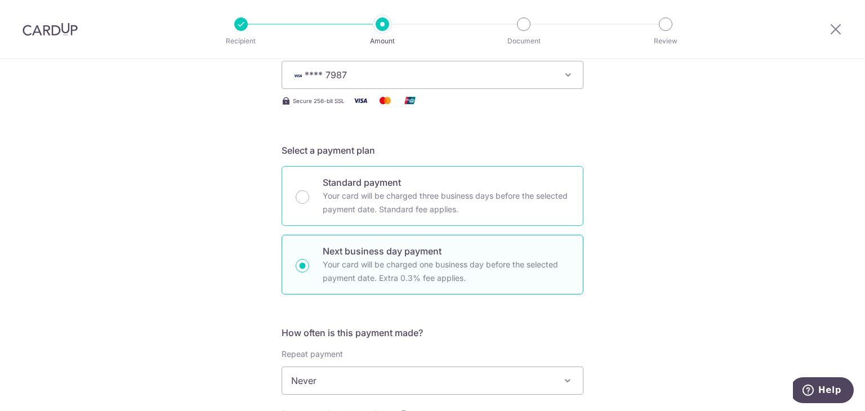
click at [309, 194] on input "Standard payment Your card will be charged three business days before the selec…" at bounding box center [303, 197] width 14 height 14
radio input "true"
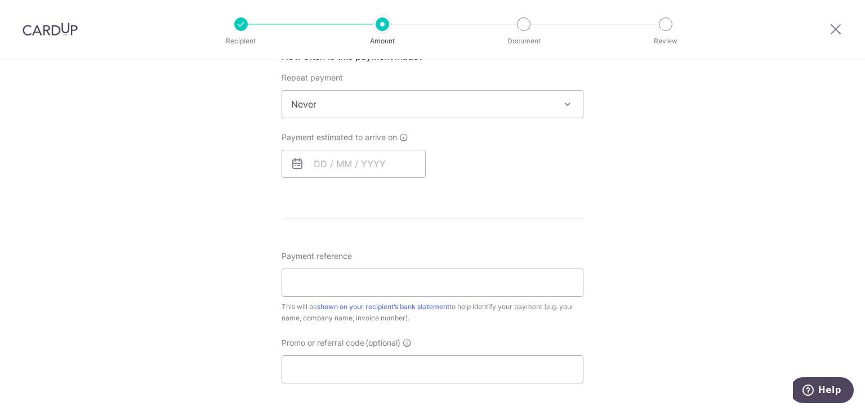
scroll to position [450, 0]
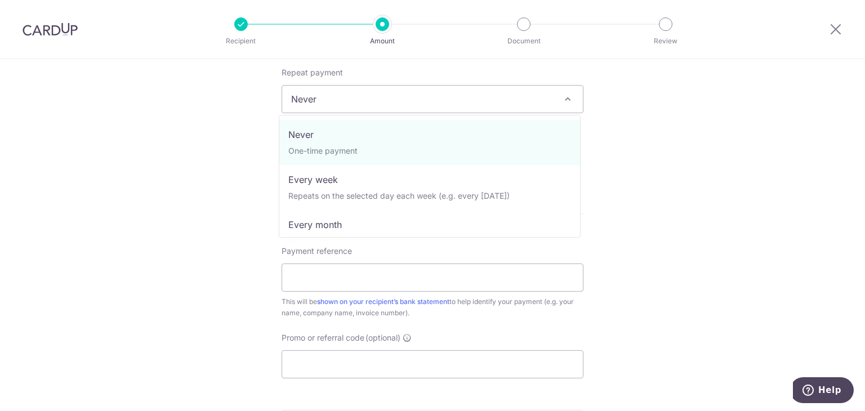
click at [374, 97] on span "Never" at bounding box center [432, 99] width 301 height 27
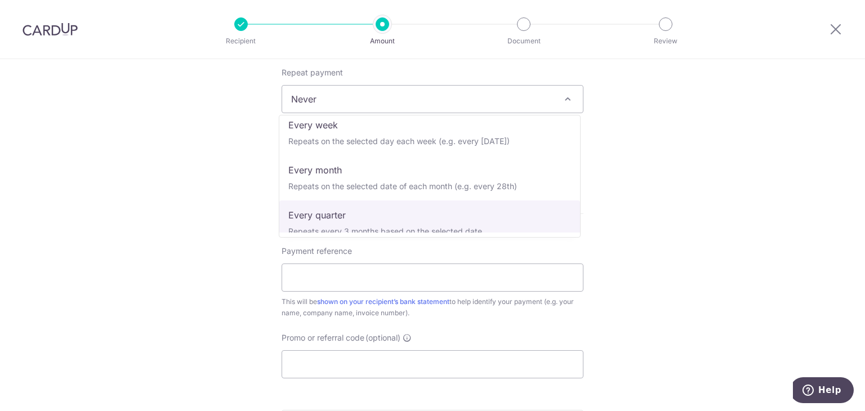
scroll to position [0, 0]
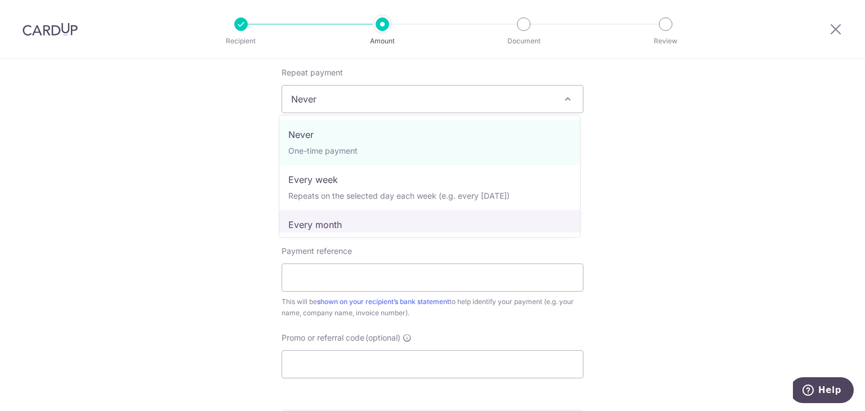
select select "3"
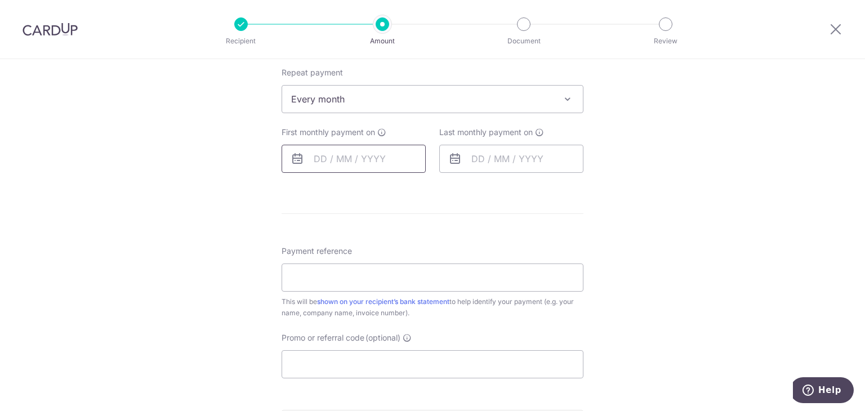
click at [358, 163] on input "text" at bounding box center [354, 159] width 144 height 28
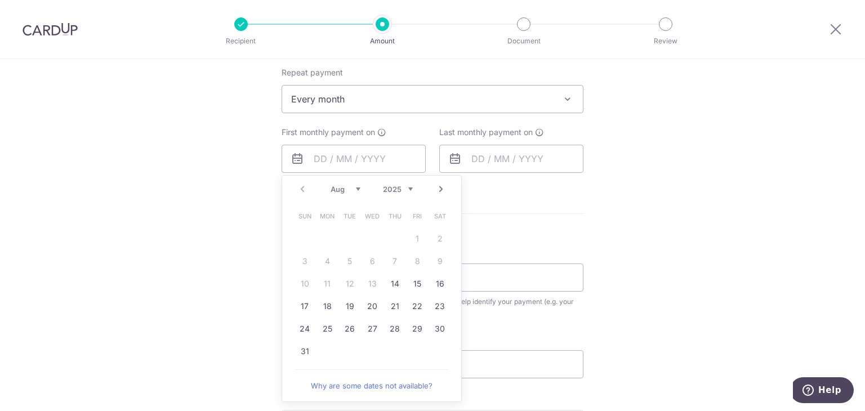
click at [439, 188] on link "Next" at bounding box center [441, 189] width 14 height 14
click at [364, 264] on link "10" at bounding box center [372, 261] width 18 height 18
type input "[DATE]"
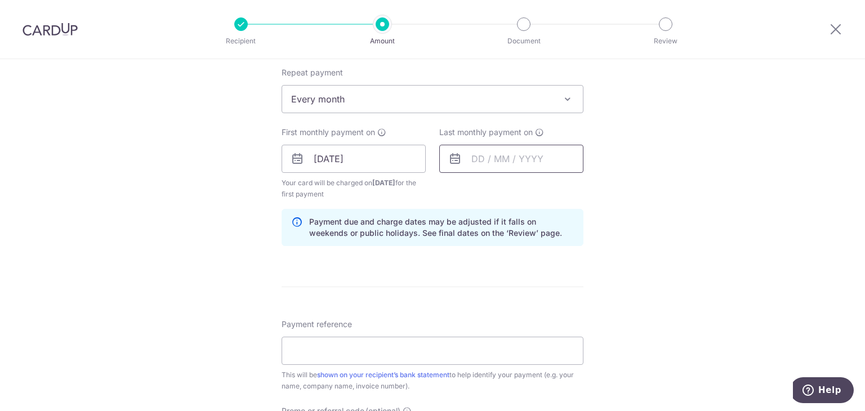
click at [527, 163] on input "text" at bounding box center [511, 159] width 144 height 28
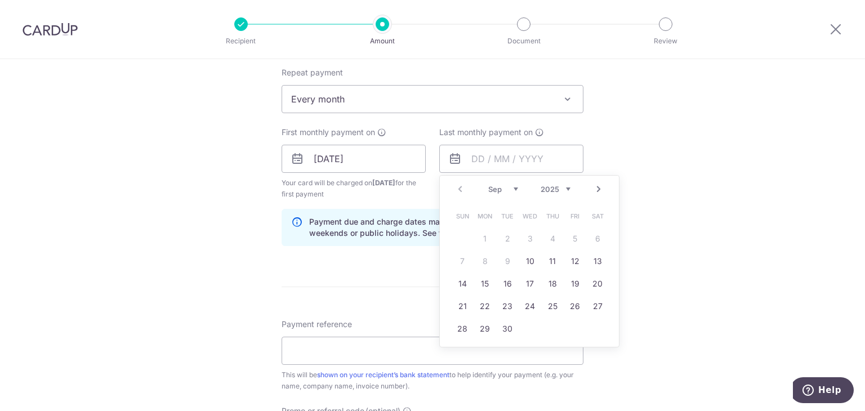
click at [597, 191] on link "Next" at bounding box center [599, 189] width 14 height 14
click at [527, 265] on link "10" at bounding box center [530, 261] width 18 height 18
type input "[DATE]"
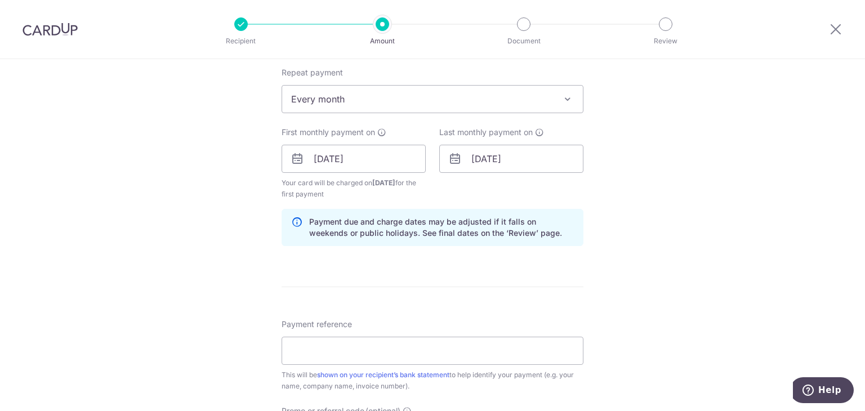
click at [618, 237] on div "Tell us more about your payment Enter payment amount SGD 1,200.00 1200.00 Recip…" at bounding box center [432, 147] width 865 height 1076
click at [493, 349] on input "Payment reference" at bounding box center [433, 351] width 302 height 28
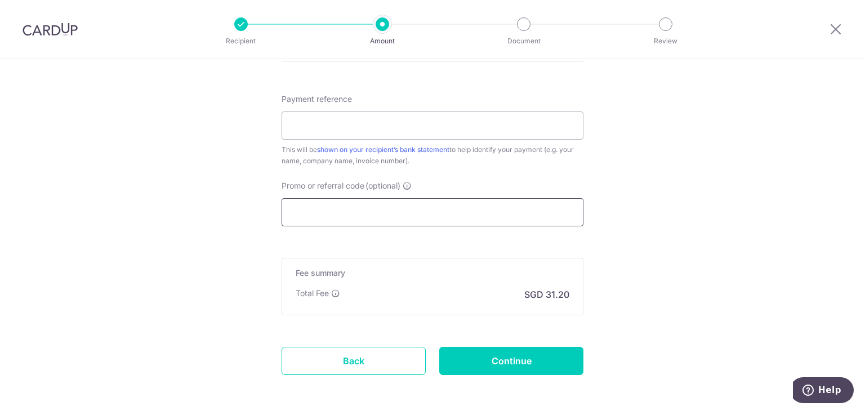
click at [375, 207] on input "Promo or referral code (optional)" at bounding box center [433, 212] width 302 height 28
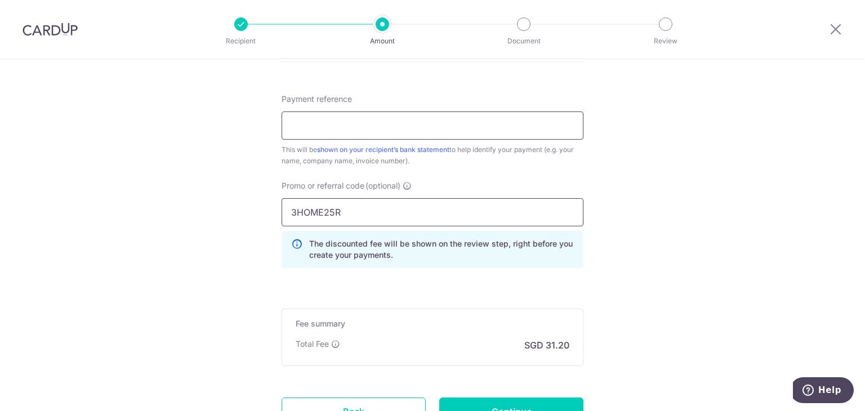
type input "3HOME25R"
click at [400, 118] on input "Payment reference" at bounding box center [433, 125] width 302 height 28
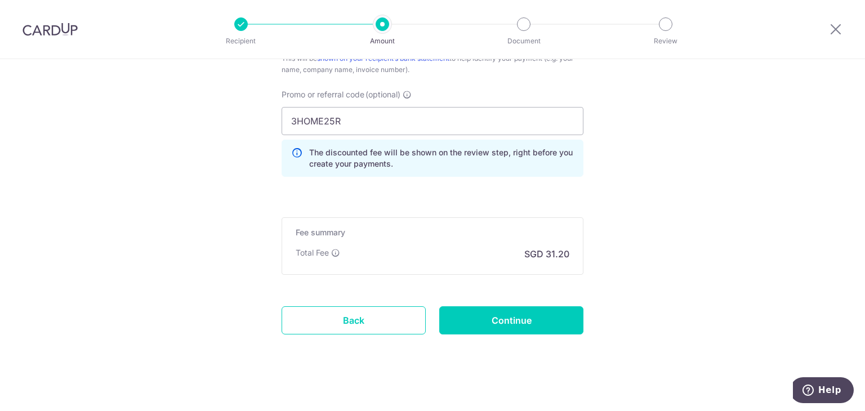
scroll to position [773, 0]
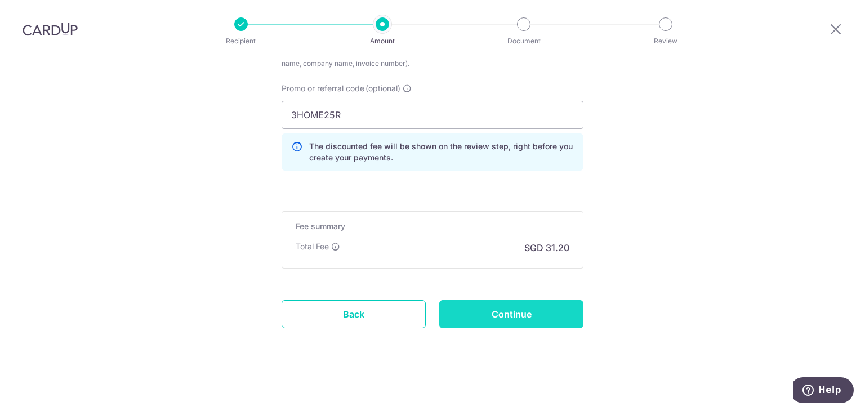
type input "SKD5282T"
click at [556, 316] on input "Continue" at bounding box center [511, 314] width 144 height 28
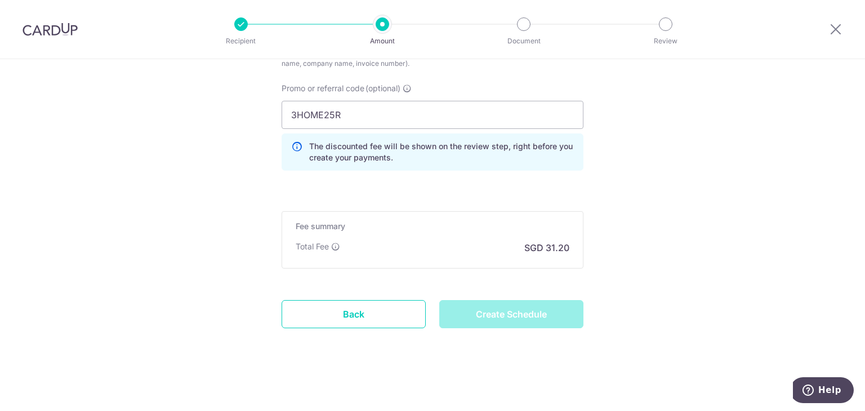
type input "Create Schedule"
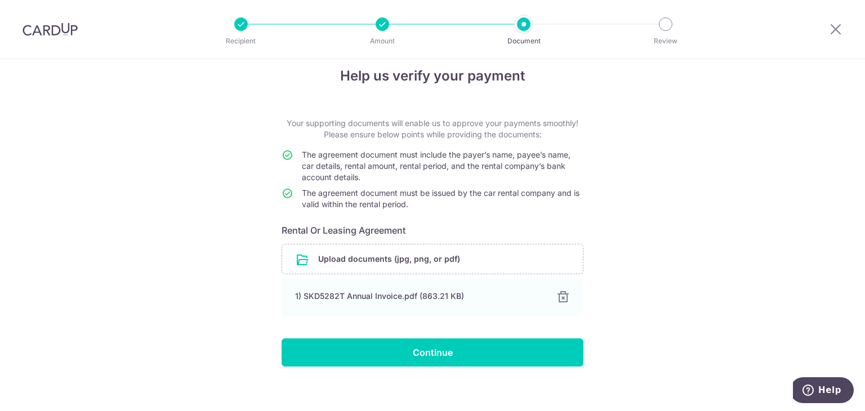
scroll to position [24, 0]
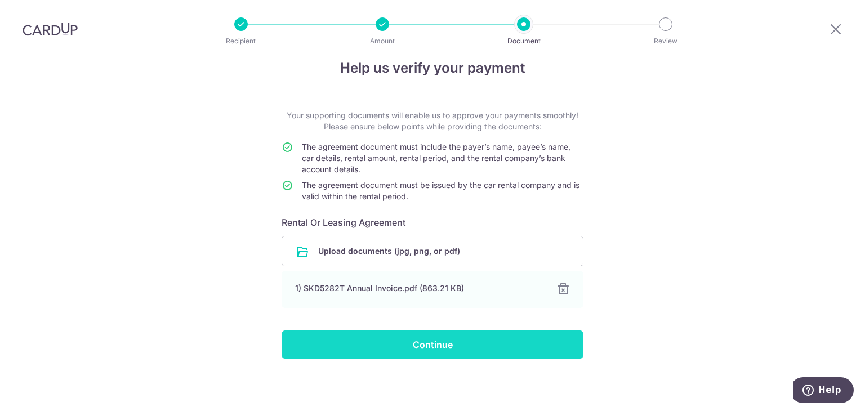
click at [477, 353] on input "Continue" at bounding box center [433, 345] width 302 height 28
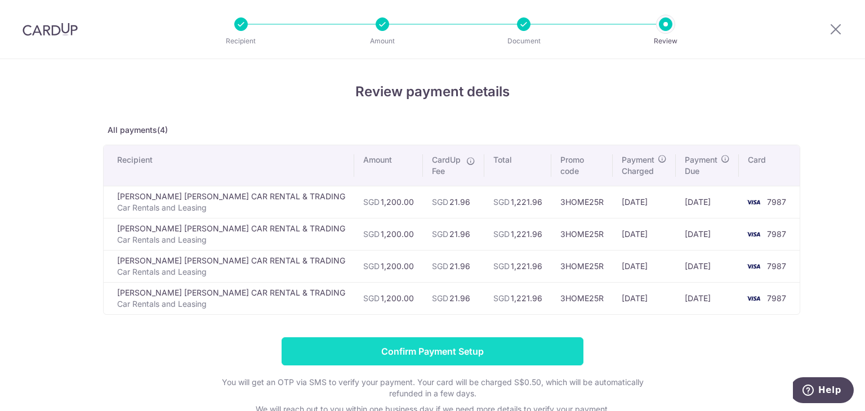
click at [443, 347] on input "Confirm Payment Setup" at bounding box center [433, 351] width 302 height 28
